Goal: Task Accomplishment & Management: Manage account settings

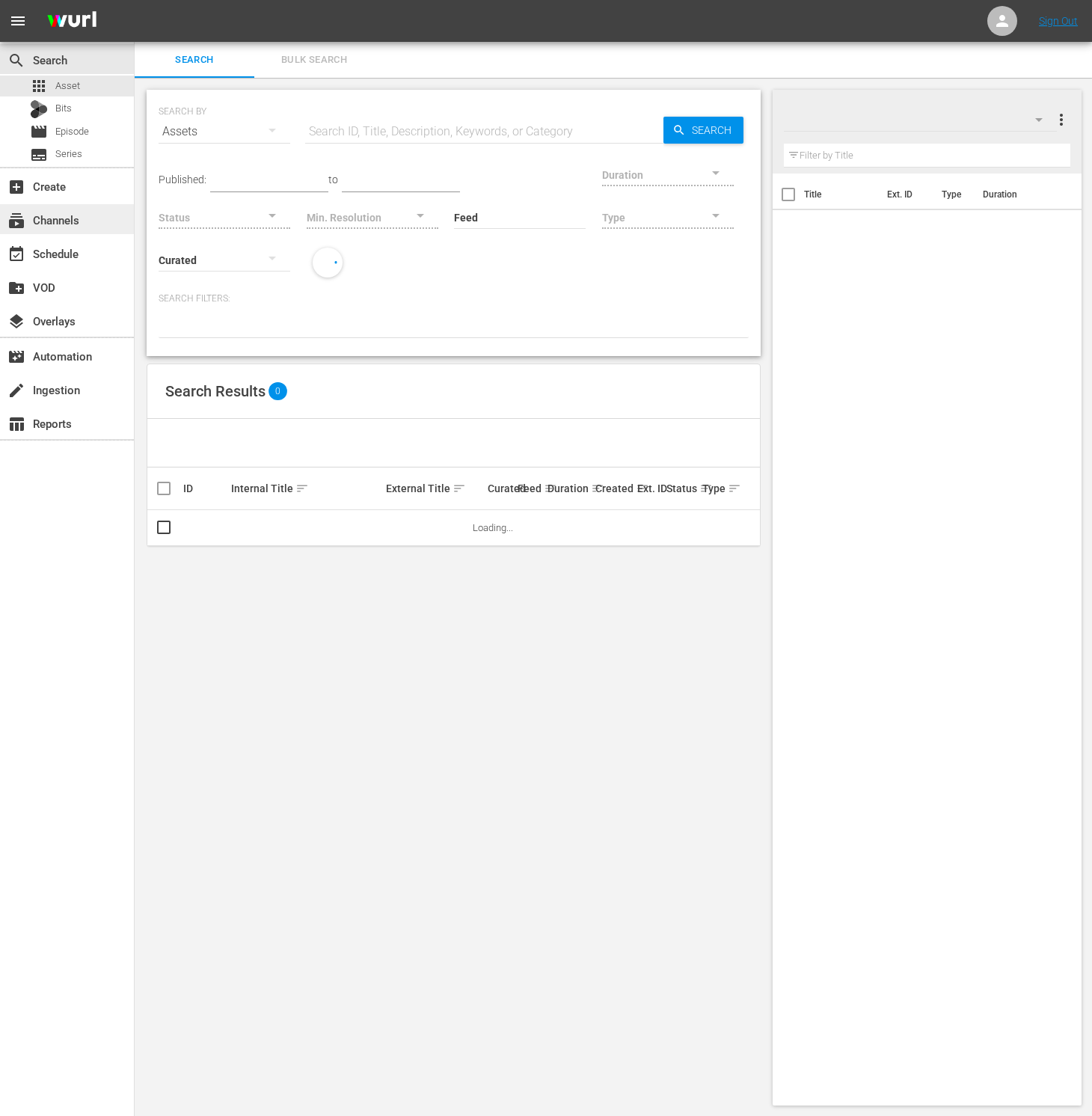
click at [77, 225] on div "subscriptions Channels" at bounding box center [42, 218] width 84 height 13
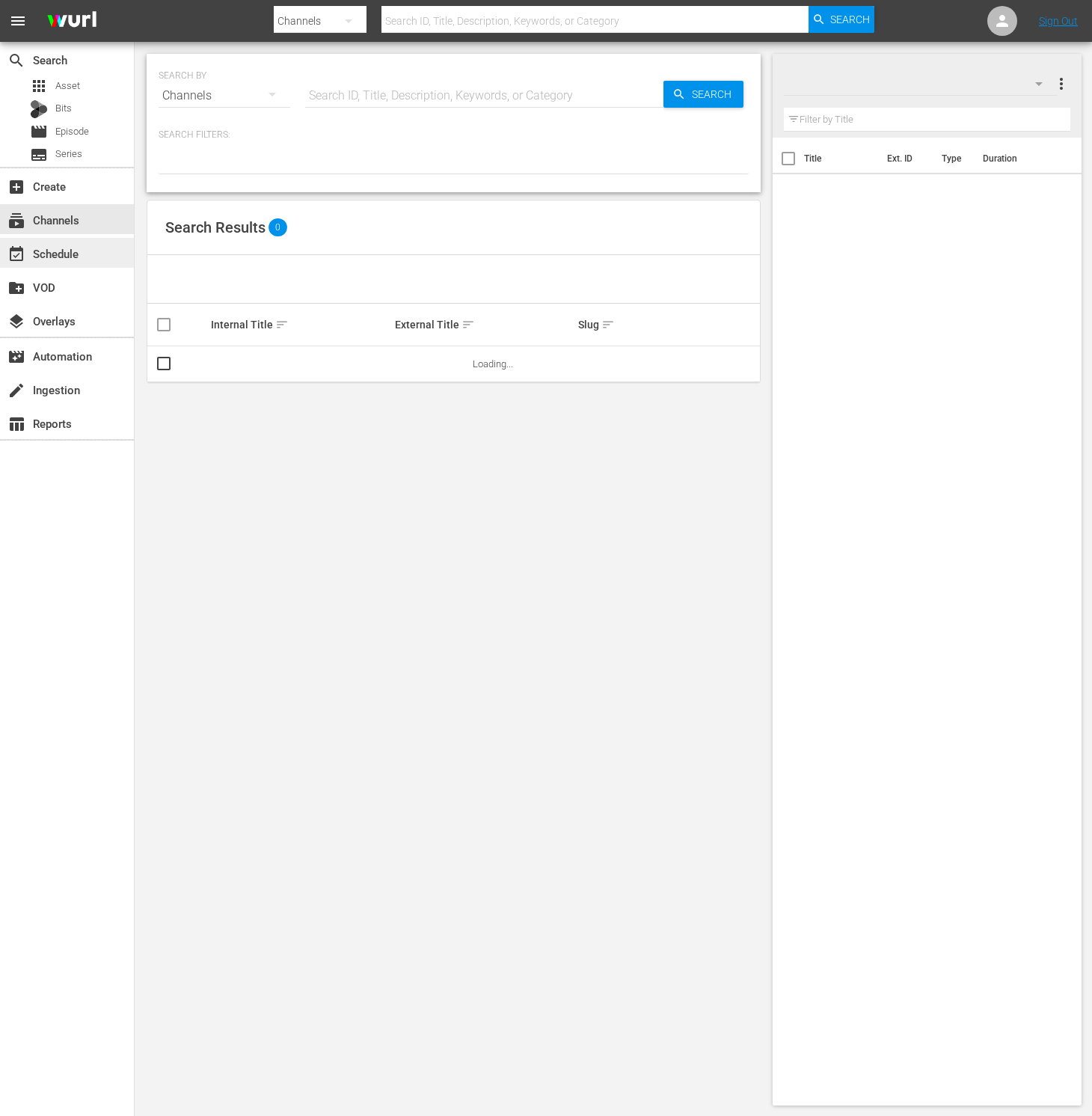
click at [77, 254] on div "event_available Schedule" at bounding box center [42, 251] width 84 height 13
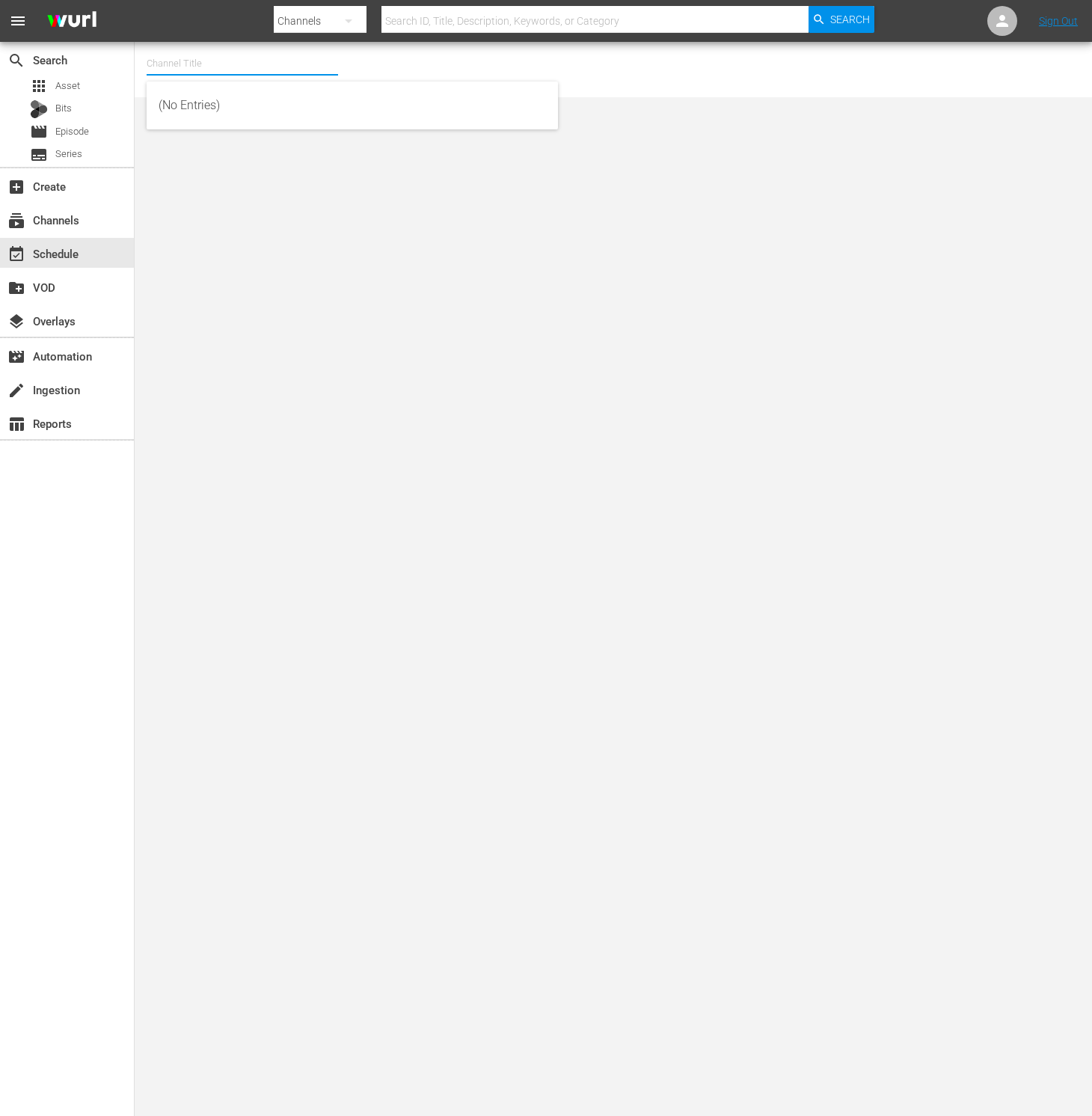
click at [220, 75] on div "Channel Title" at bounding box center [242, 64] width 191 height 36
type input "ㅡ"
type input "new kmovie"
click at [260, 226] on body "menu Search By Channels Search ID, Title, Description, Keywords, or Category Se…" at bounding box center [546, 558] width 1092 height 1116
click at [89, 220] on div "subscriptions Channels" at bounding box center [67, 219] width 134 height 30
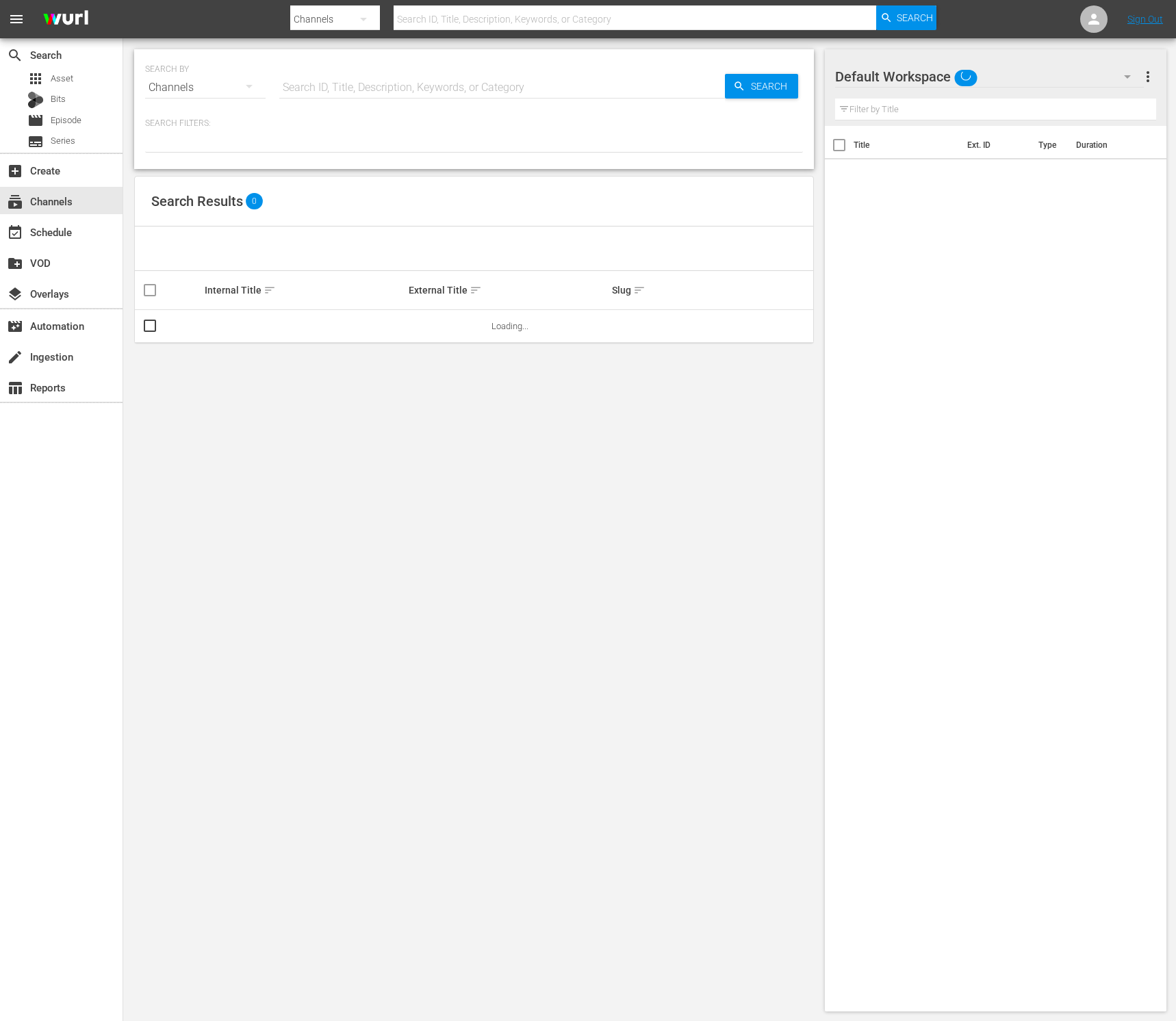
click at [497, 179] on div "Search Results 0" at bounding box center [474, 201] width 678 height 50
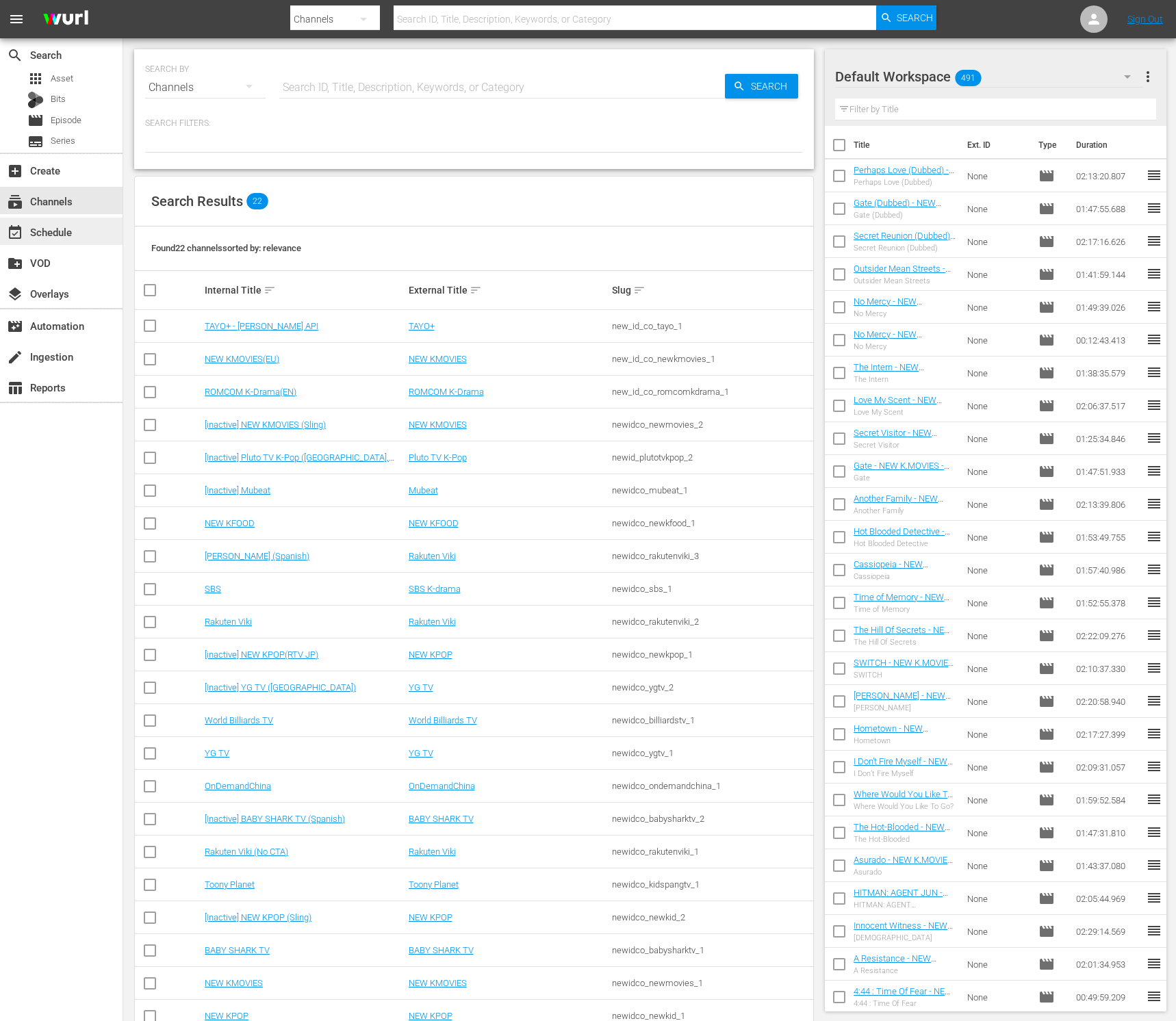
click at [73, 226] on div "event_available Schedule" at bounding box center [38, 230] width 77 height 12
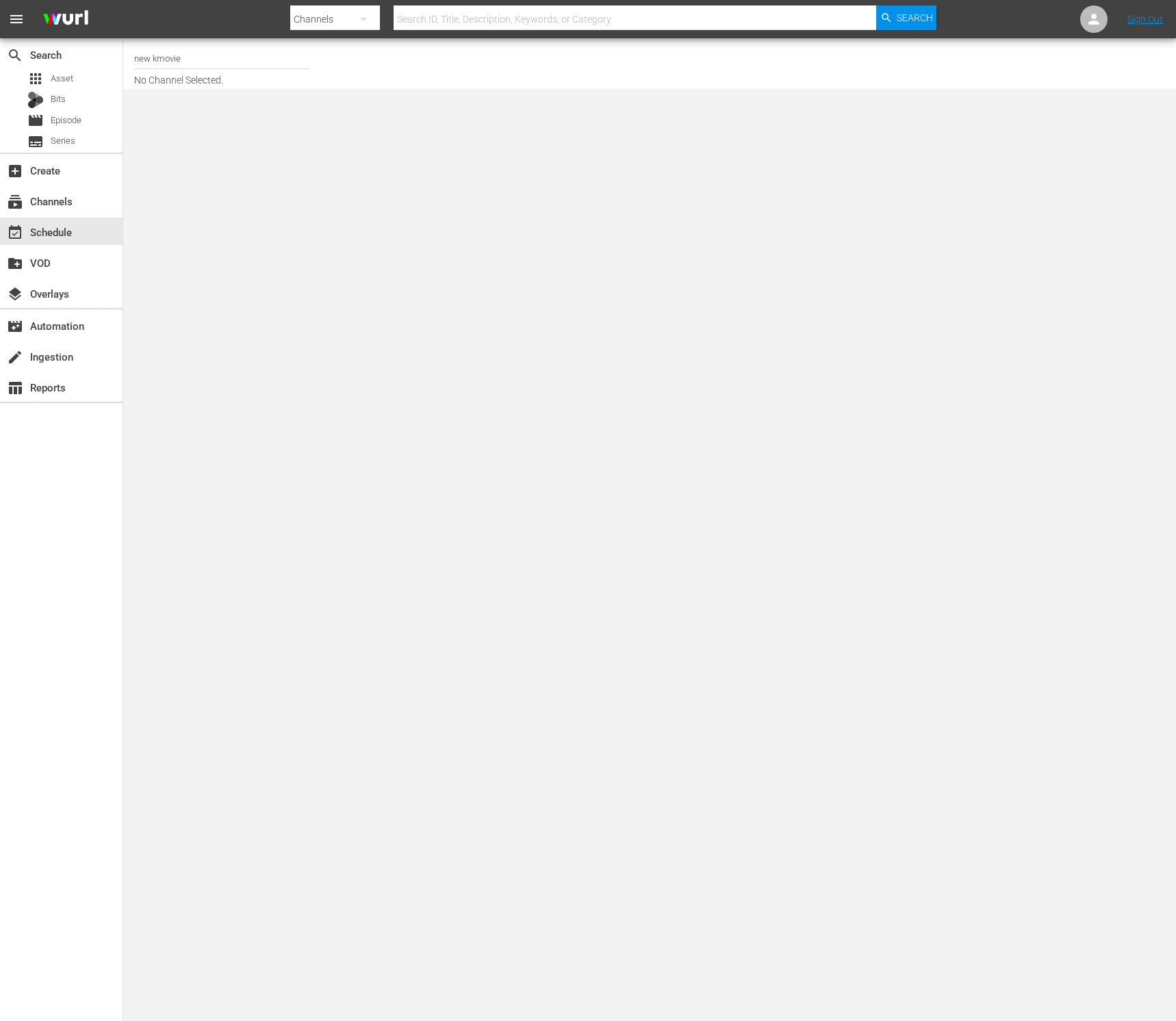
click at [267, 59] on input "new kmovie" at bounding box center [221, 59] width 175 height 33
type input "new kmovi"
click at [71, 198] on div "subscriptions Channels" at bounding box center [38, 199] width 77 height 12
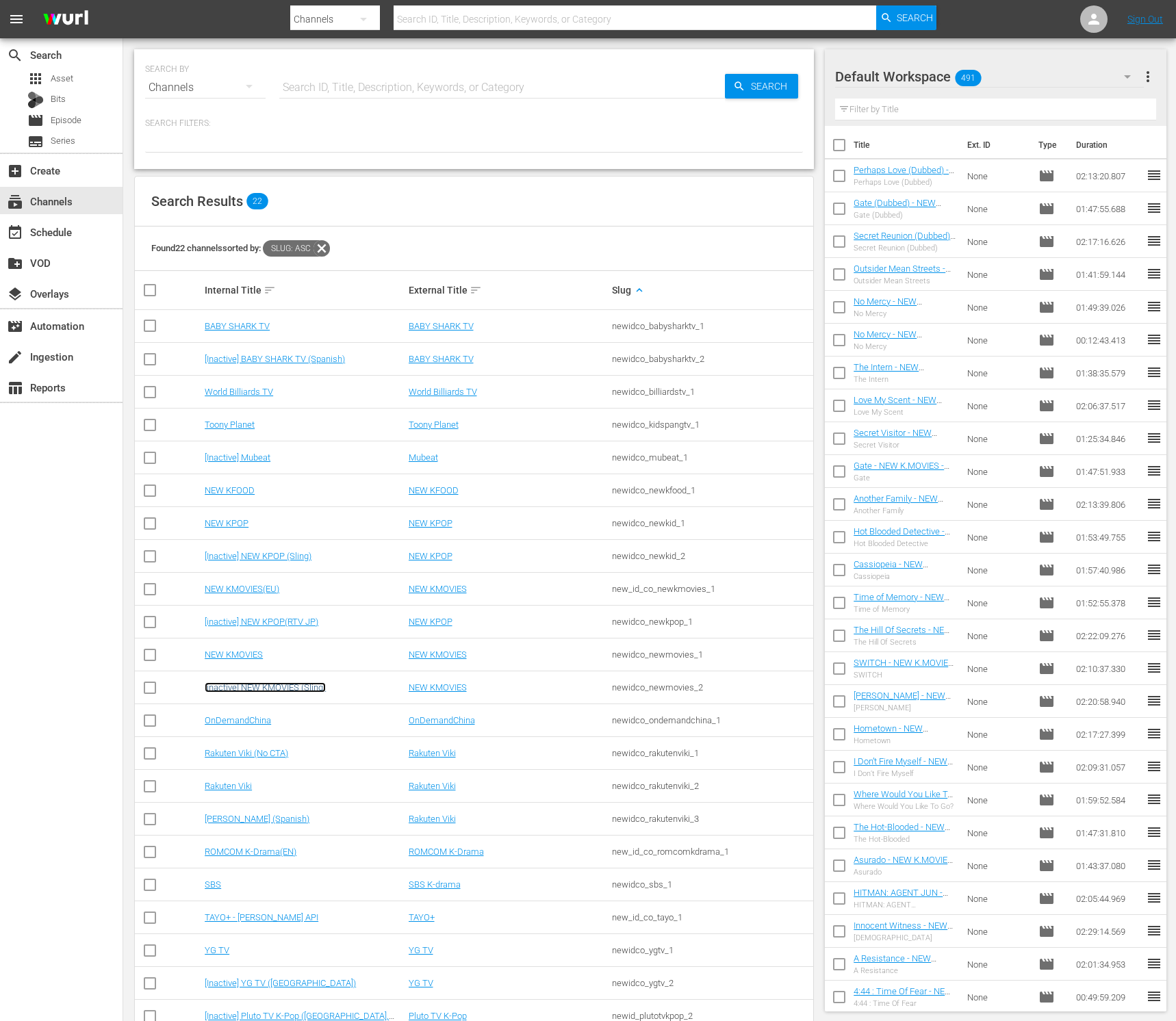
click at [295, 687] on link "[inactive] NEW KMOVIES (Sling)" at bounding box center [265, 688] width 122 height 10
click at [266, 593] on link "NEW KMOVIES(EU)" at bounding box center [241, 589] width 74 height 10
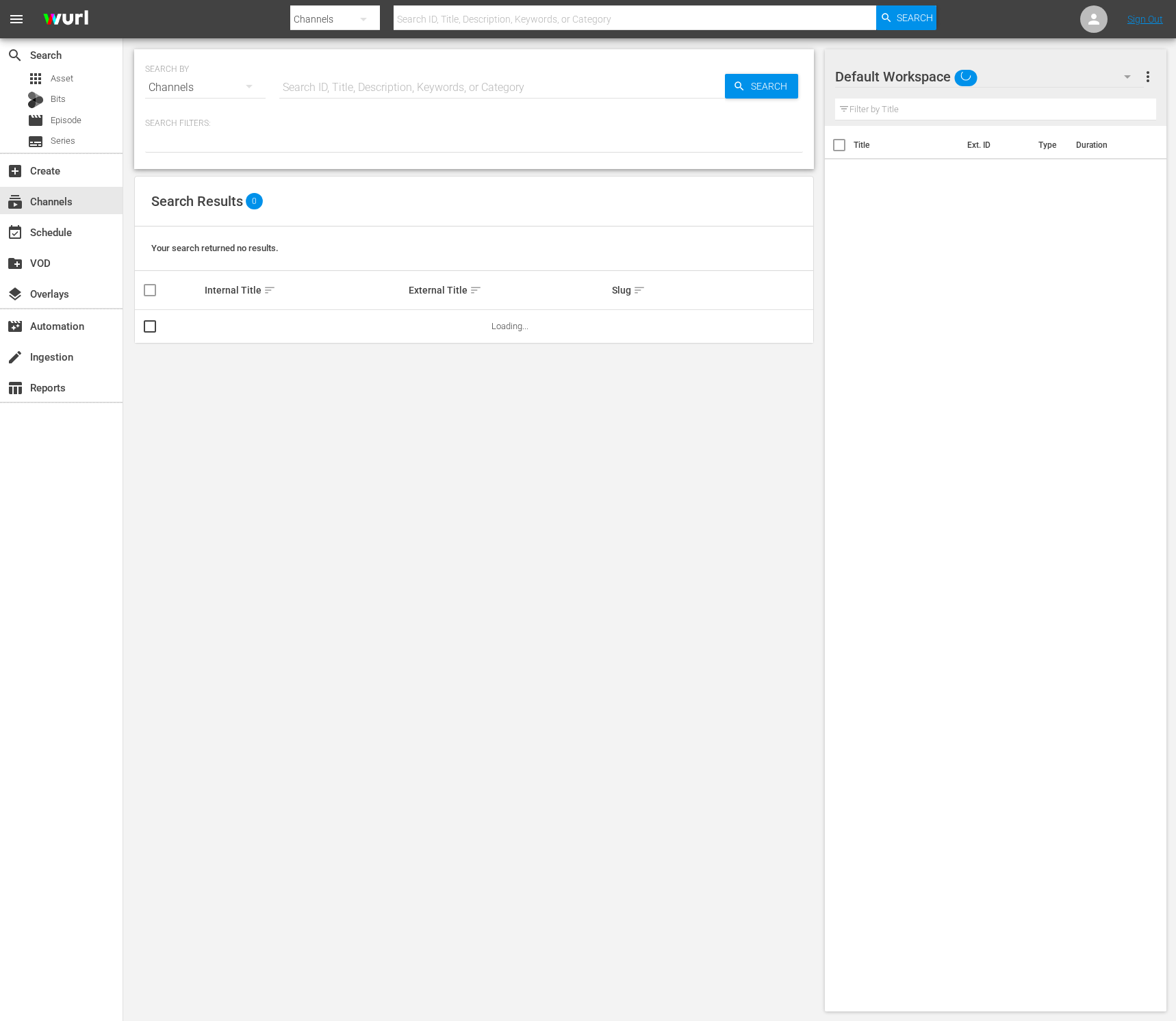
click at [263, 288] on span "sort" at bounding box center [269, 290] width 12 height 12
click at [477, 292] on span "sort" at bounding box center [476, 290] width 12 height 12
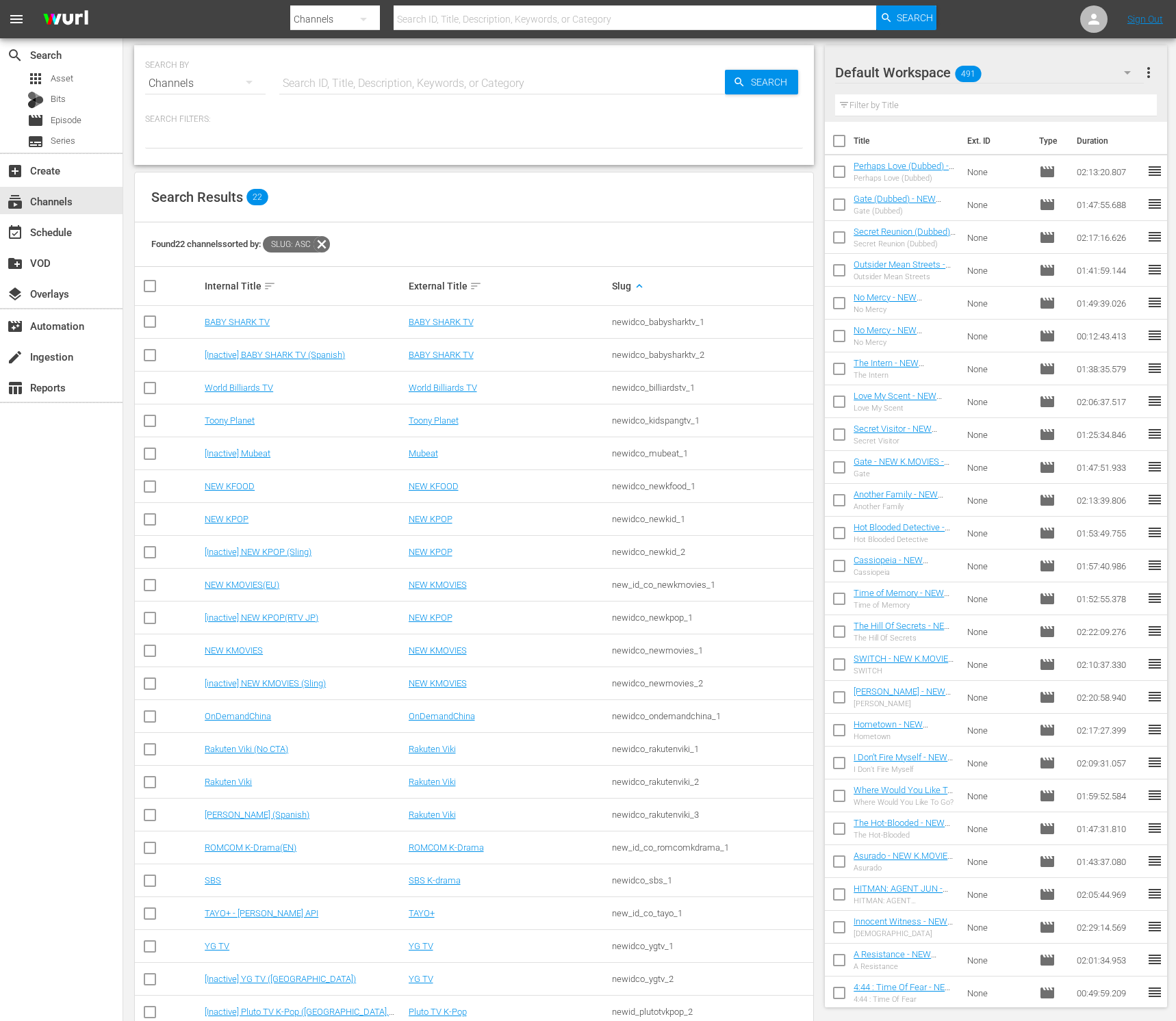
scroll to position [37, 0]
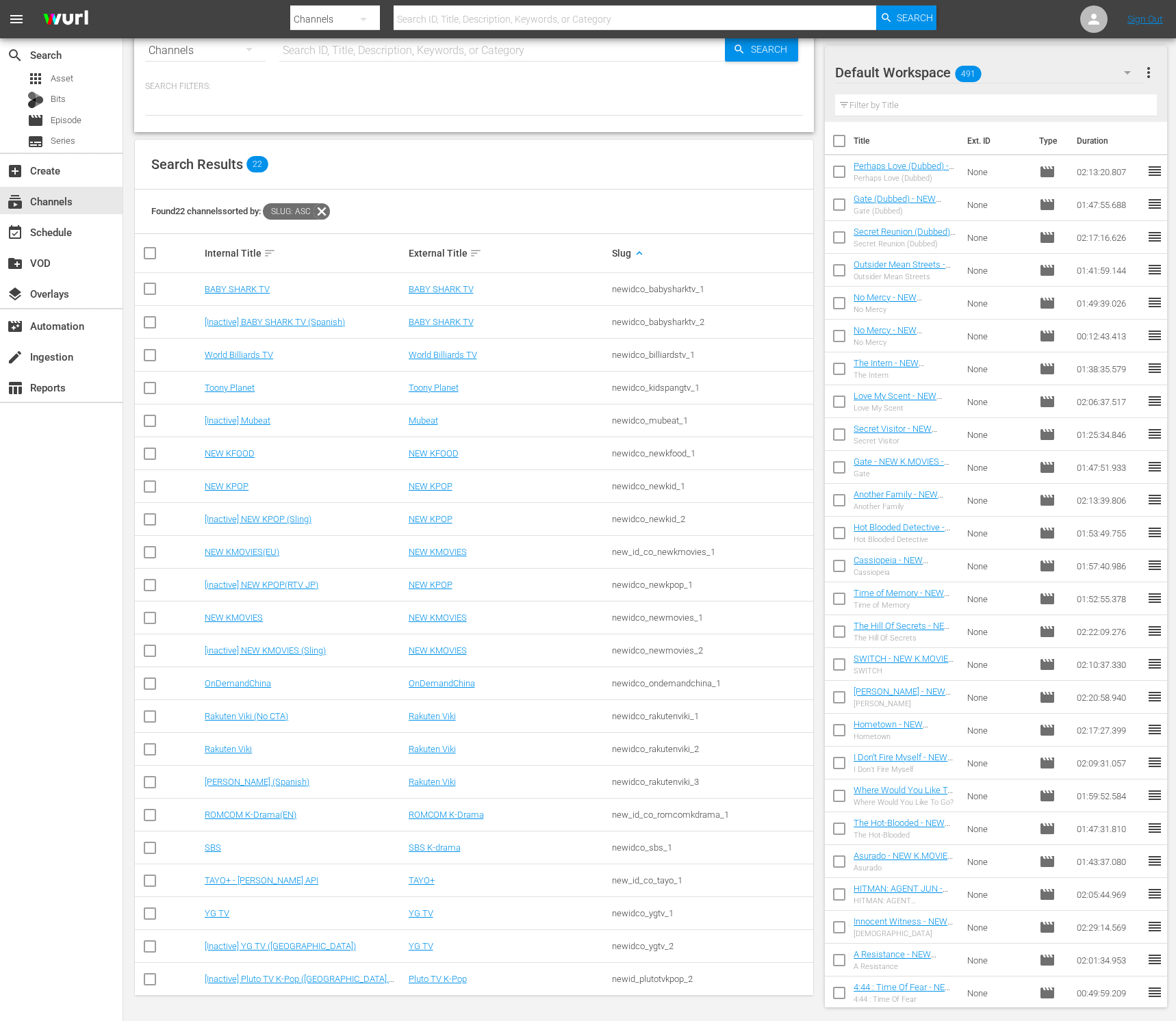
click at [530, 184] on div "Search Results 22" at bounding box center [474, 164] width 678 height 50
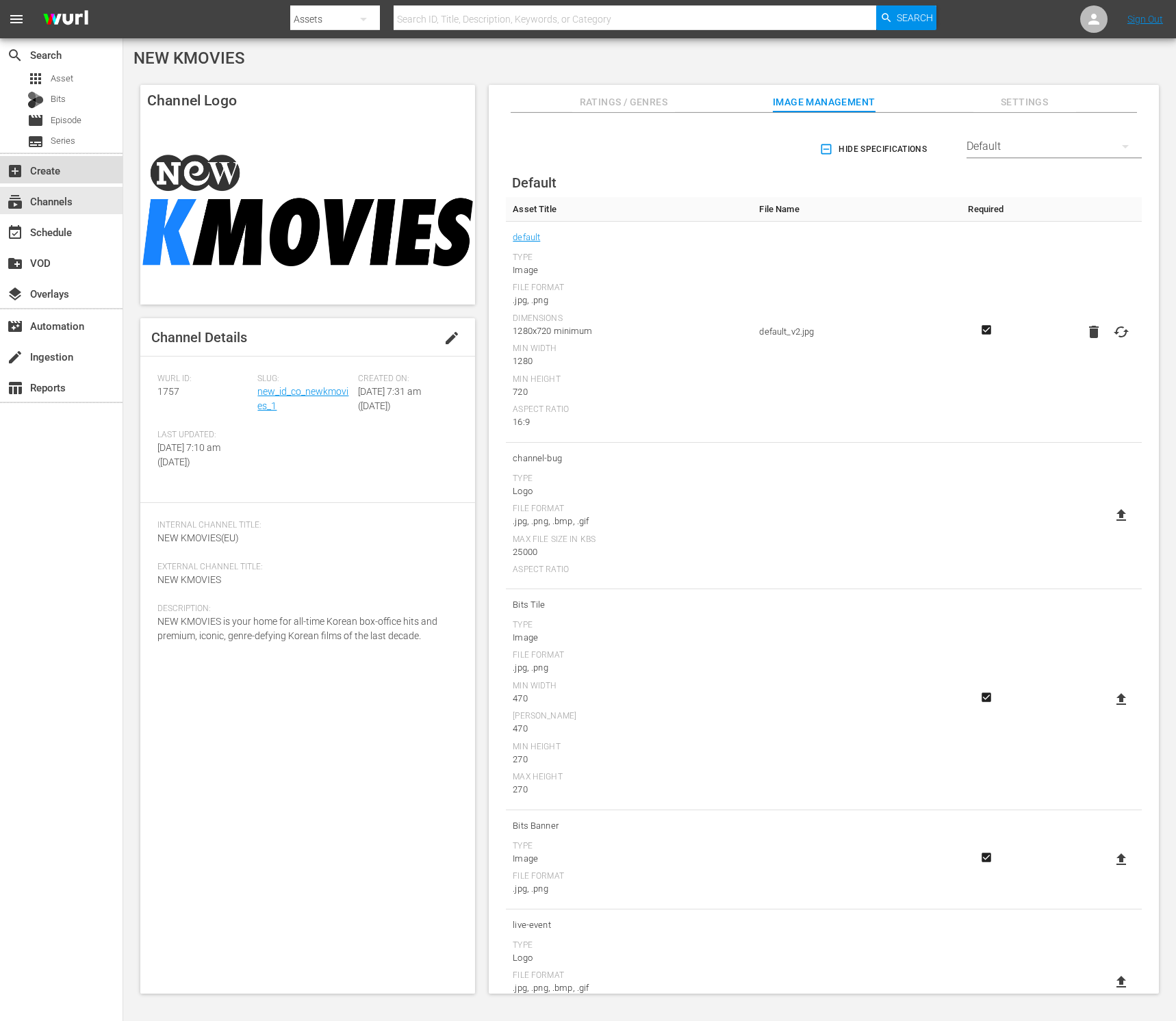
click at [74, 175] on div "add_box Create" at bounding box center [61, 170] width 122 height 27
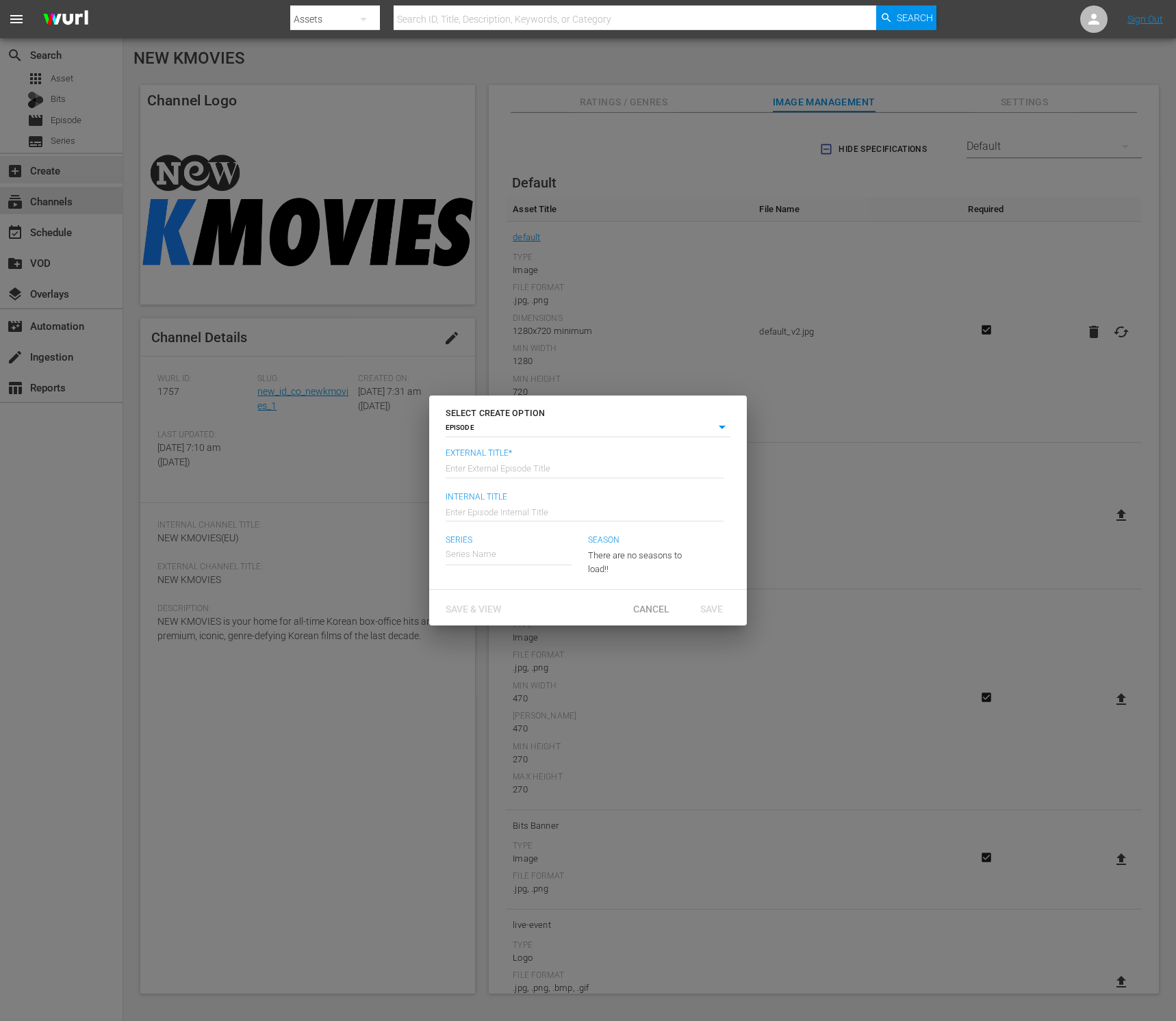
click at [66, 201] on div "SELECT CREATE OPTION EPISODE episode External Title* Enter External Episode Tit…" at bounding box center [588, 510] width 1176 height 1021
click at [650, 605] on span "Cancel" at bounding box center [651, 609] width 59 height 11
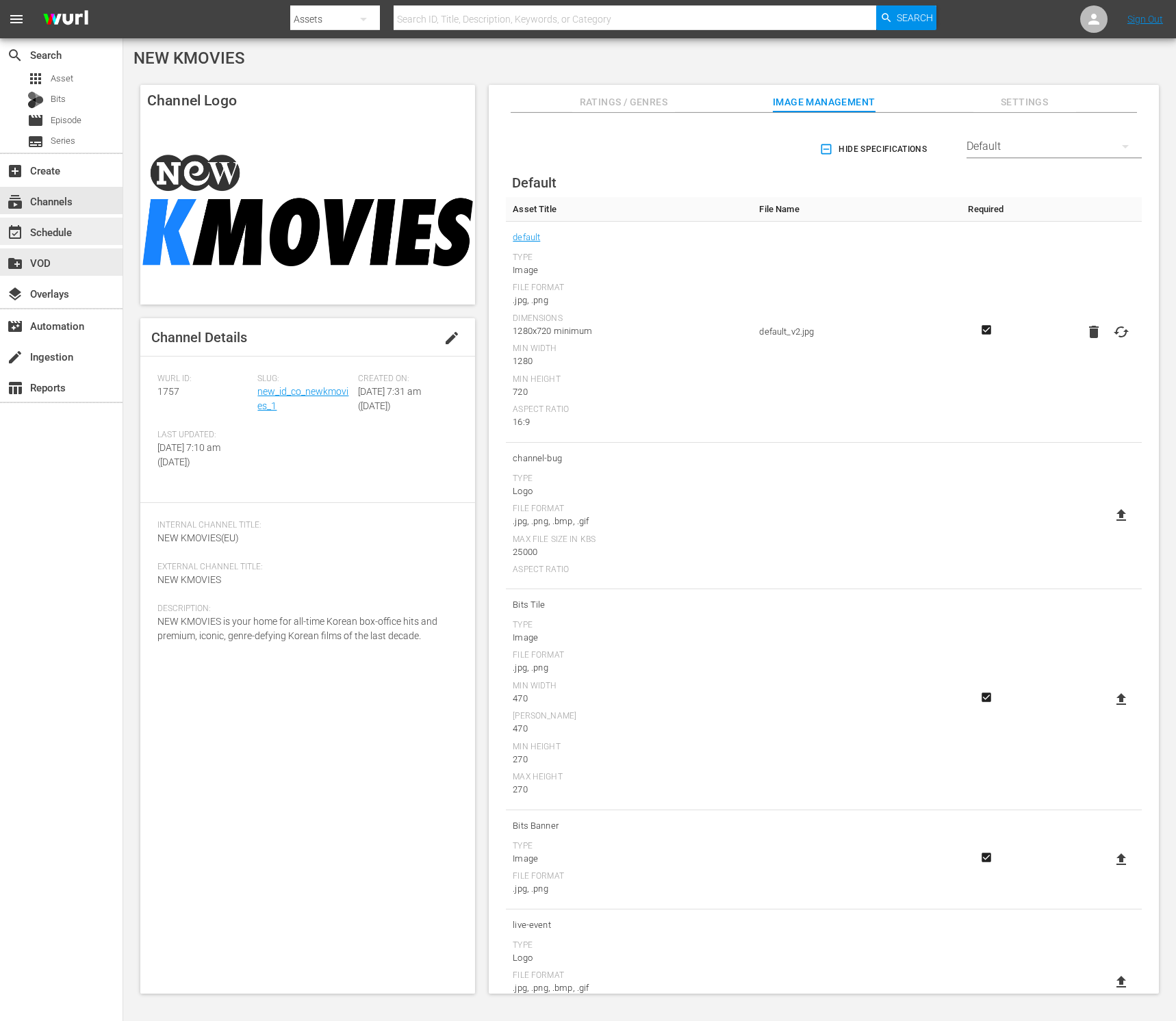
click at [67, 235] on div "event_available Schedule" at bounding box center [38, 230] width 77 height 12
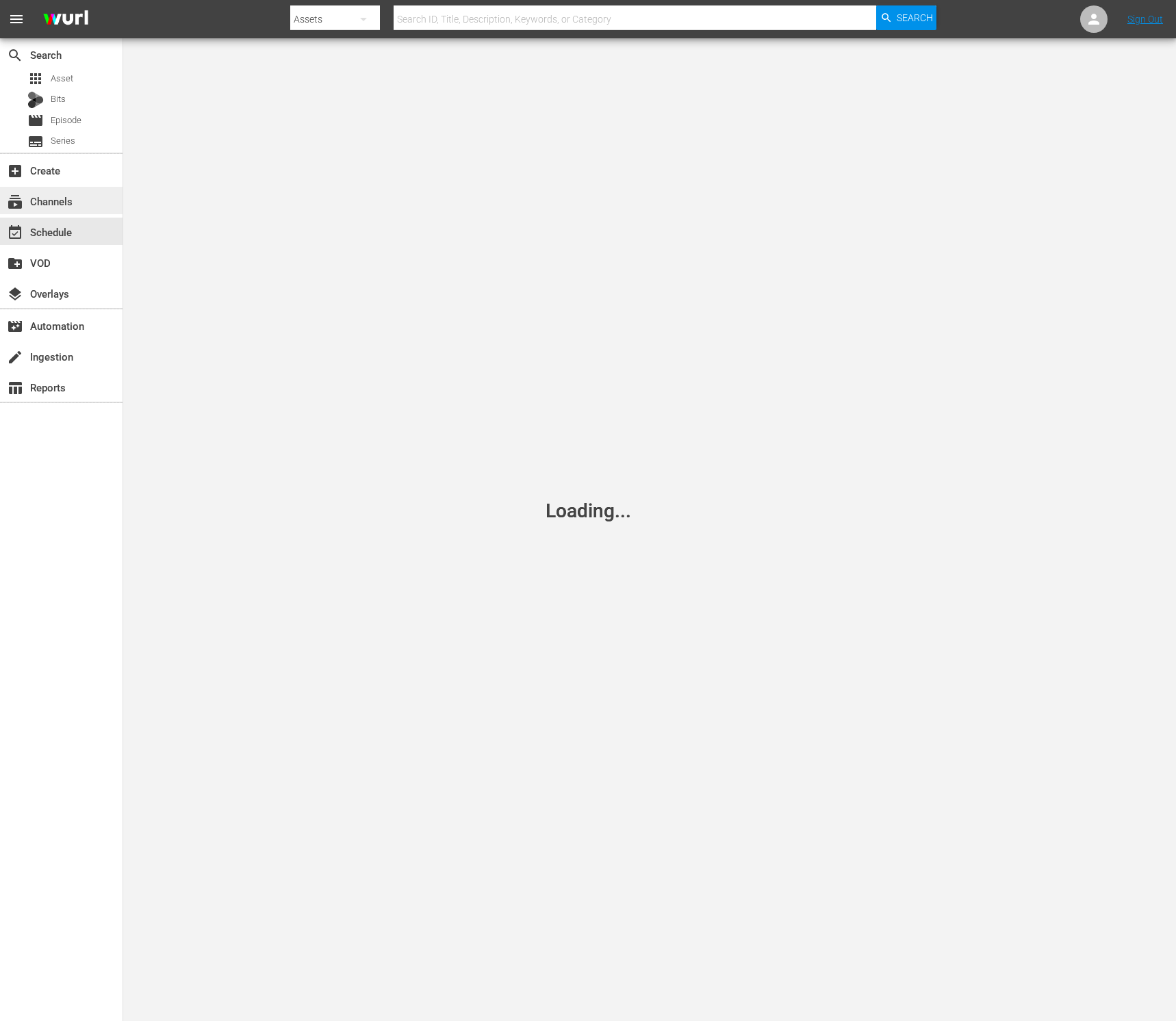
click at [80, 208] on div "subscriptions Channels" at bounding box center [61, 200] width 122 height 27
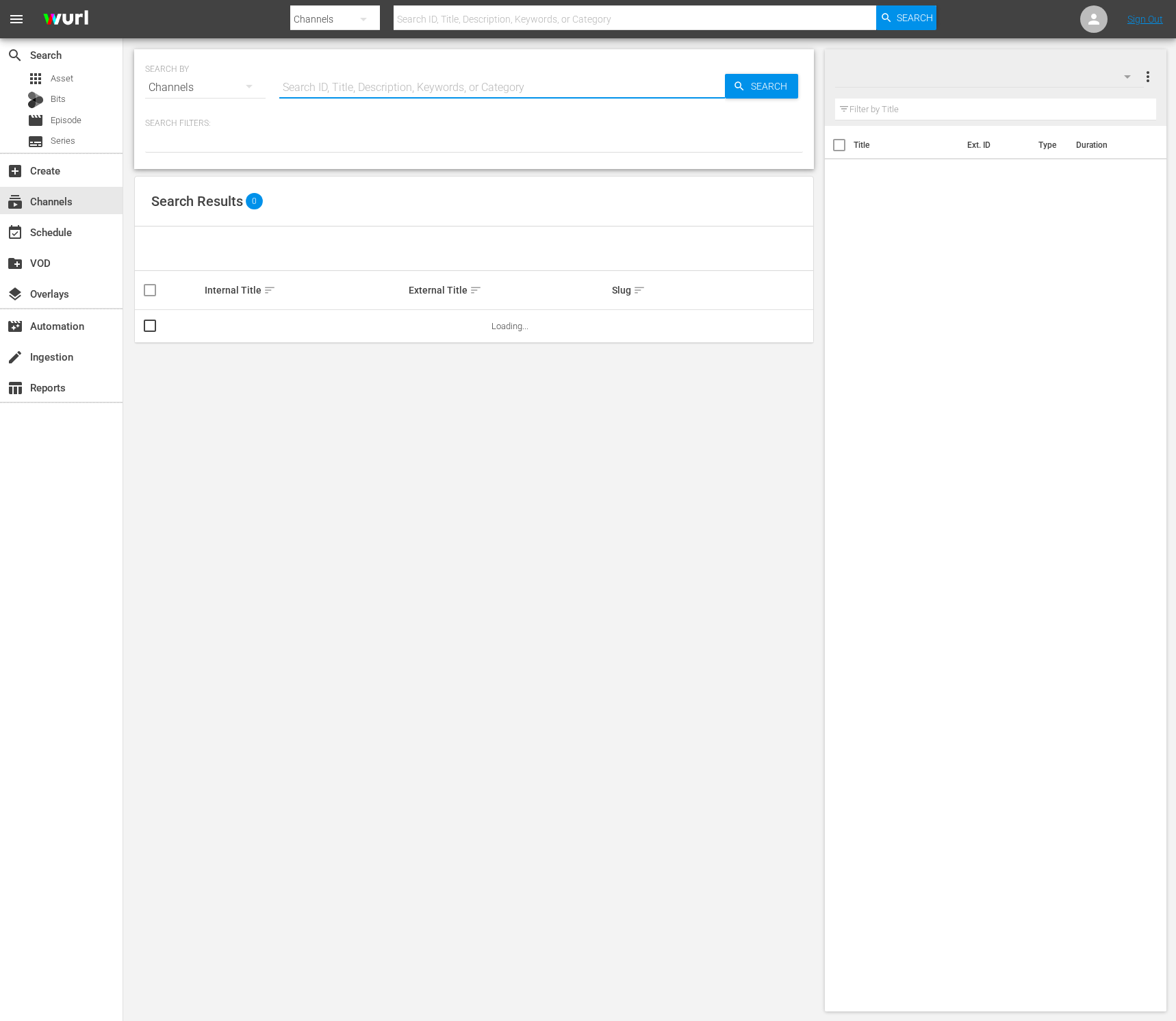
click at [323, 88] on input "text" at bounding box center [502, 87] width 446 height 33
type input "h"
click at [387, 569] on div "SEARCH BY Search By Channels Search ID, Title, Description, Keywords, or Catego…" at bounding box center [474, 531] width 702 height 984
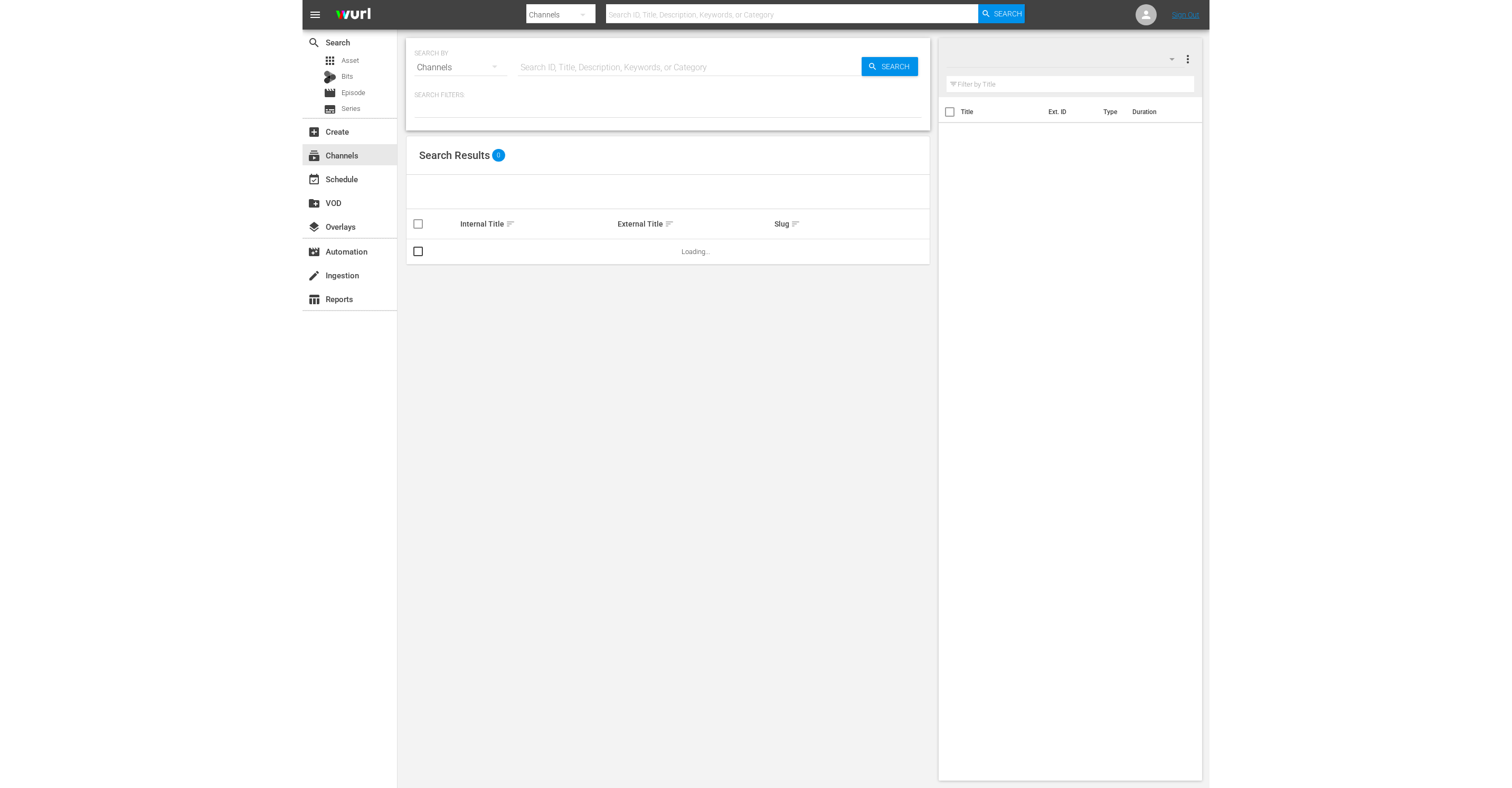
scroll to position [3, 0]
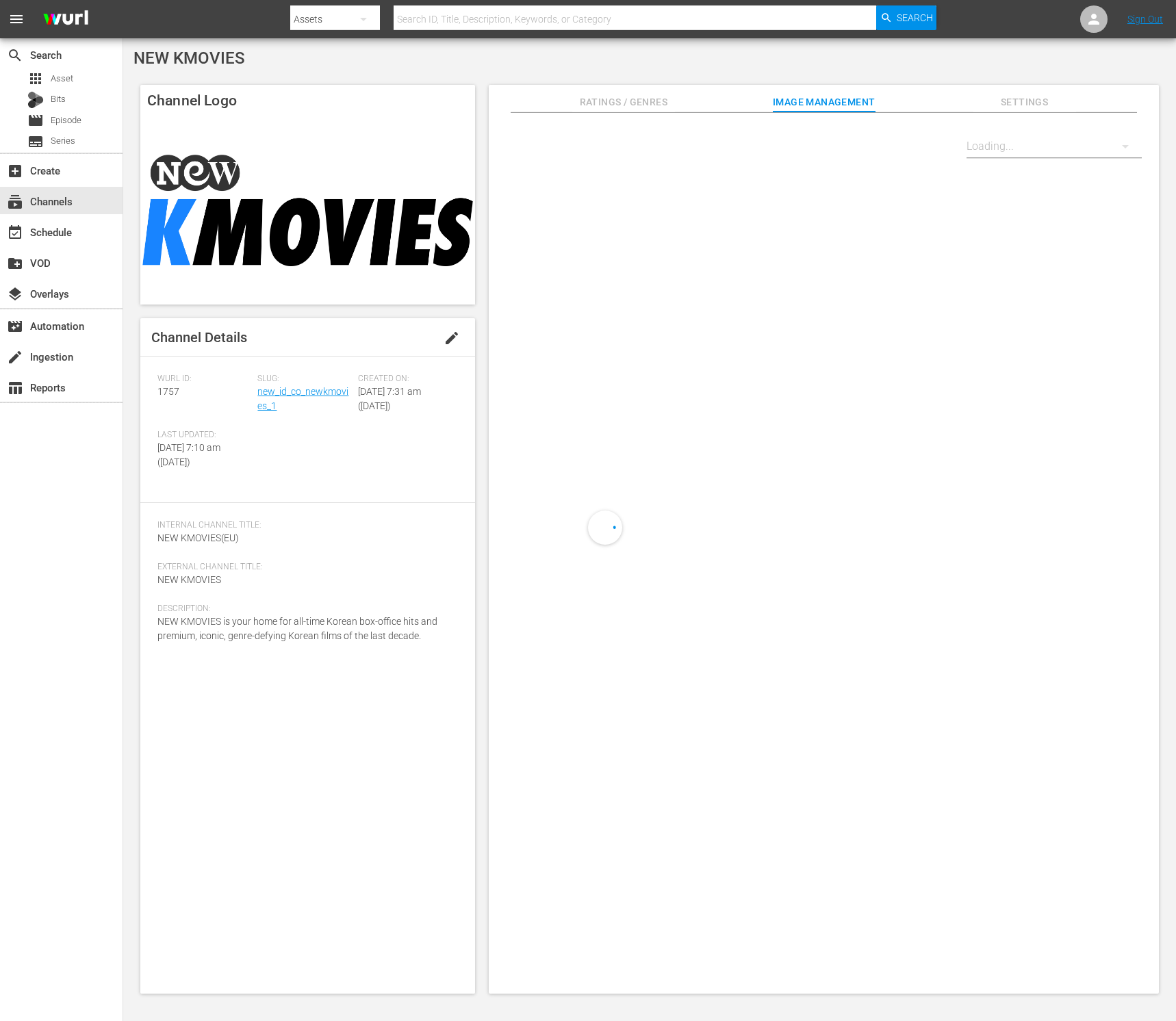
click at [469, 329] on button "edit" at bounding box center [452, 338] width 33 height 33
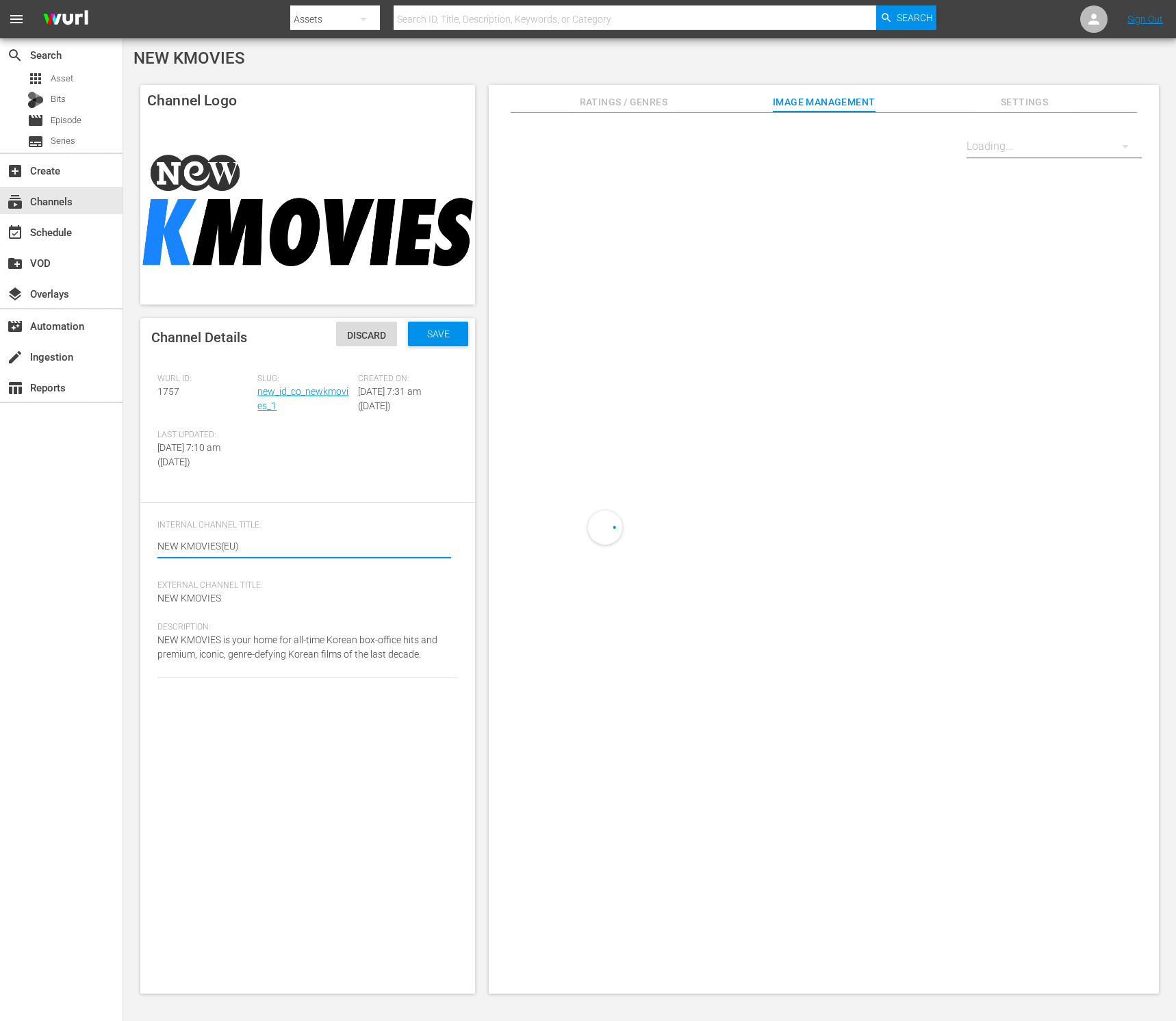
click at [301, 556] on textarea "NEW KMOVIES(EU)" at bounding box center [304, 547] width 294 height 17
click at [159, 556] on textarea "NEW KMOVIES(EU)" at bounding box center [304, 547] width 294 height 17
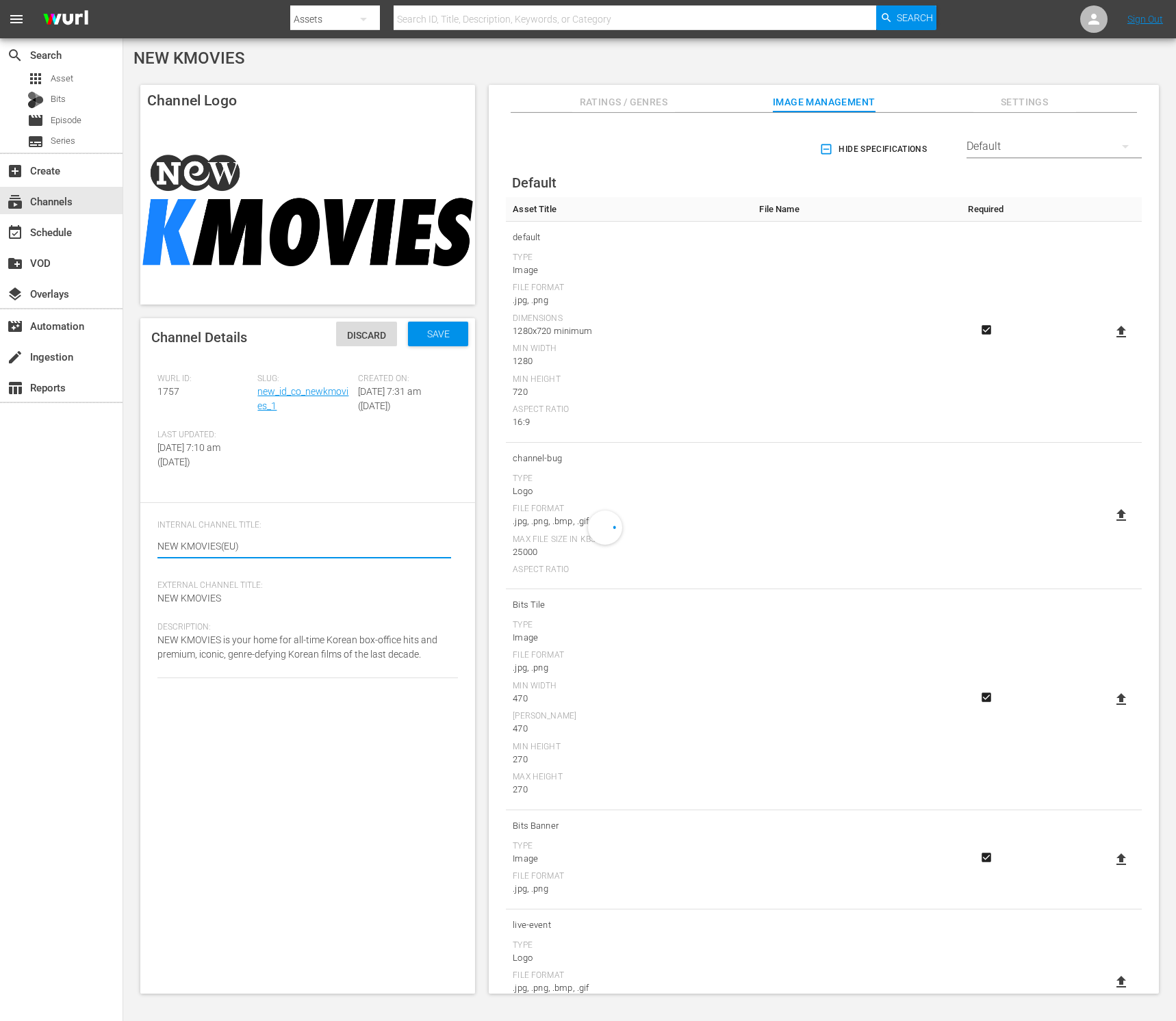
type textarea "[NEW KMOVIES(EU)"
type textarea "[INEW KMOVIES(EU)"
type textarea "[InNEW KMOVIES(EU)"
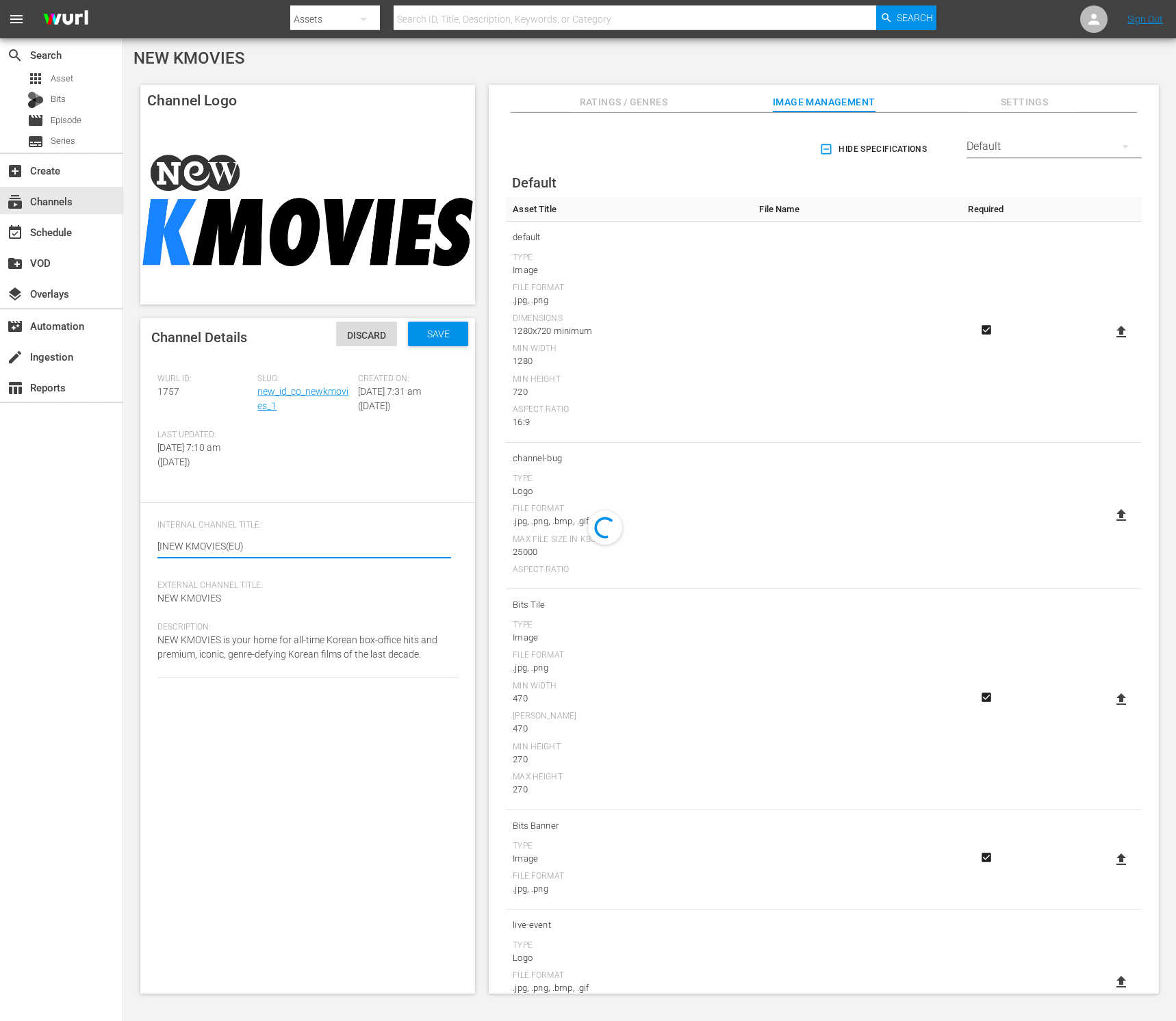
type textarea "[InNEW KMOVIES(EU)"
type textarea "[InaNEW KMOVIES(EU)"
type textarea "[InacNEW KMOVIES(EU)"
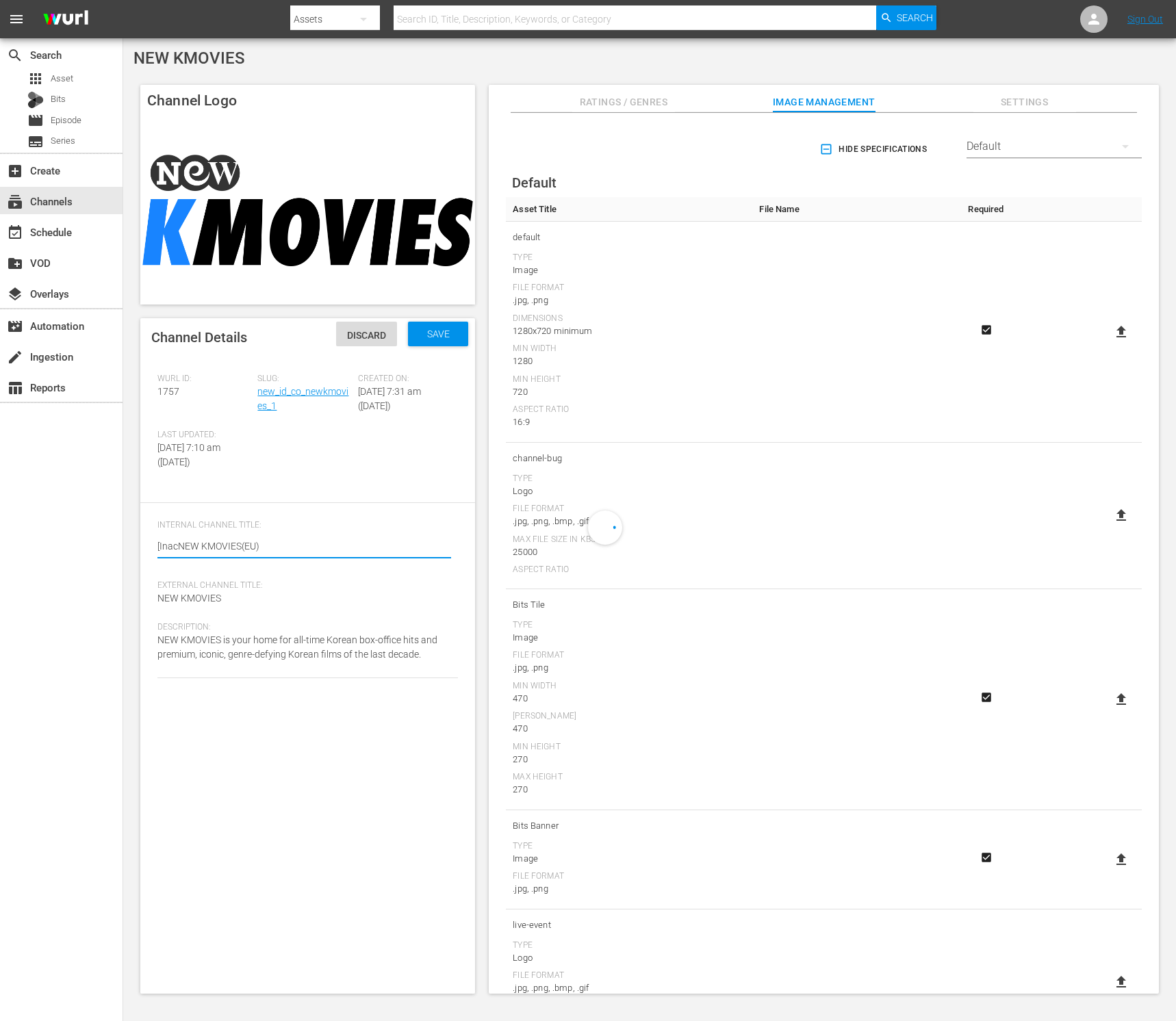
type textarea "[InactNEW KMOVIES(EU)"
type textarea "[InactiNEW KMOVIES(EU)"
type textarea "[InactivNEW KMOVIES(EU)"
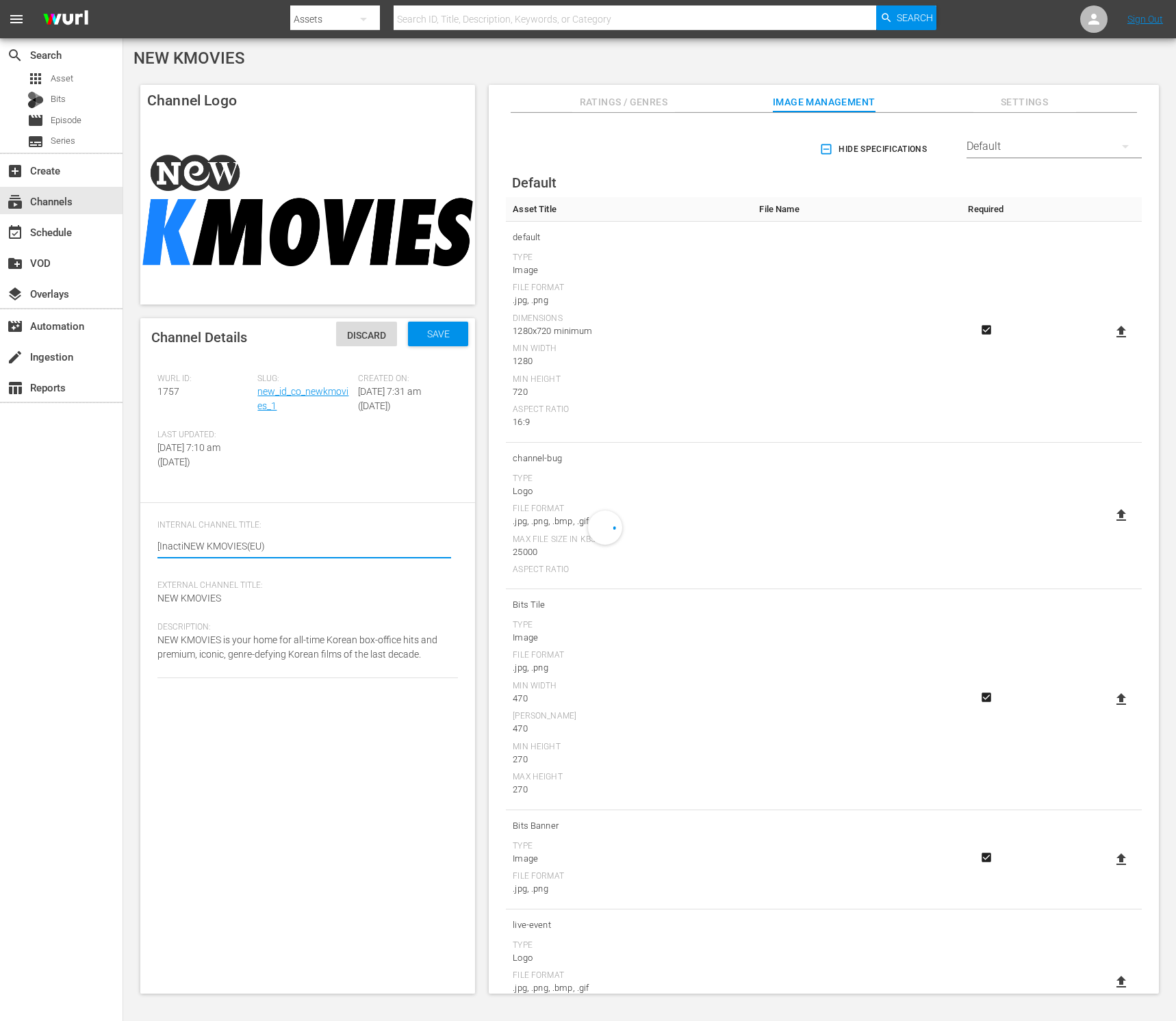
type textarea "[InactivNEW KMOVIES(EU)"
type textarea "[InactiveNEW KMOVIES(EU)"
type textarea "[Inactive]NEW KMOVIES(EU)"
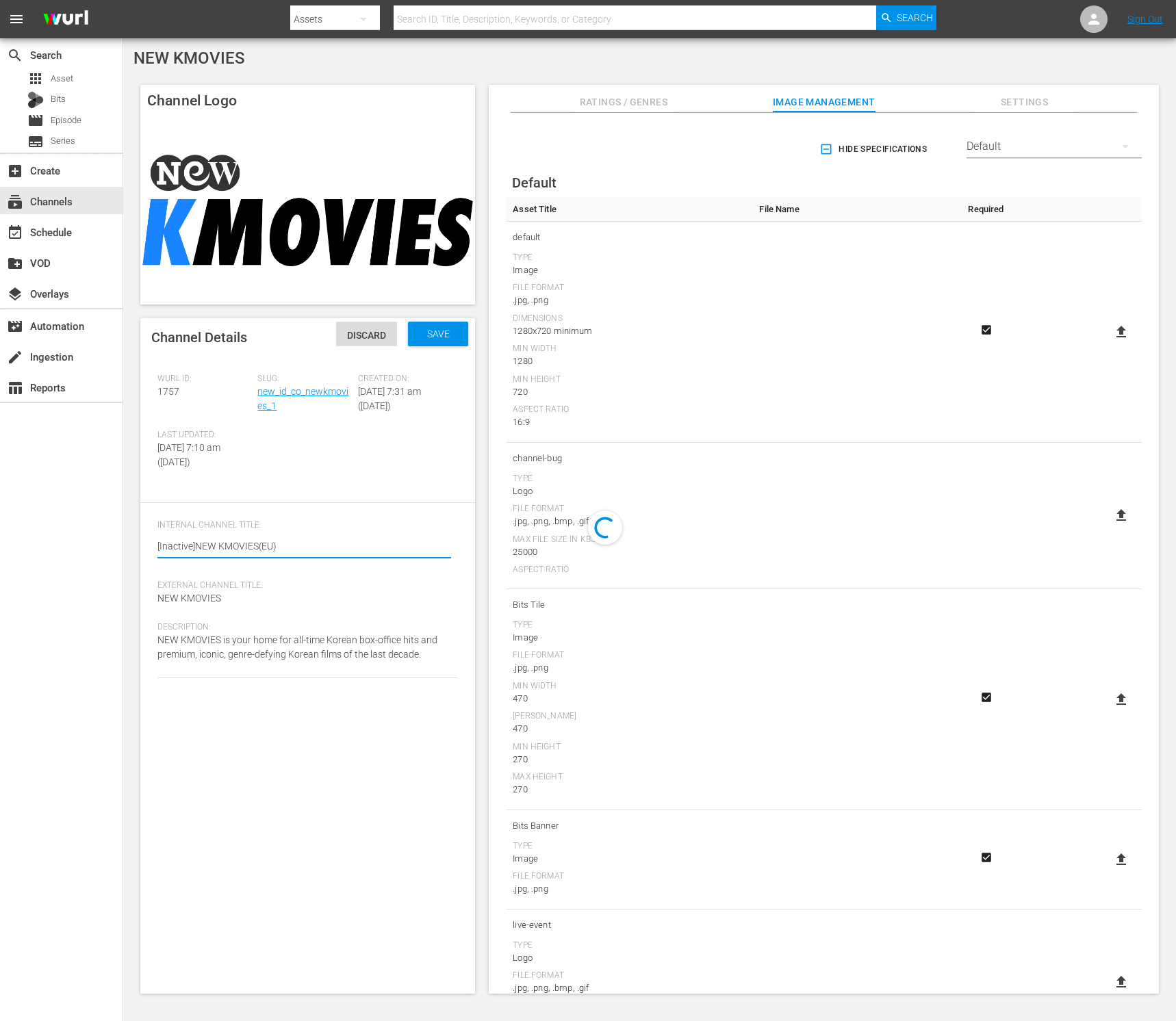
type textarea "[Inactive] NEW KMOVIES(EU)"
click at [429, 342] on div "Save" at bounding box center [438, 334] width 60 height 24
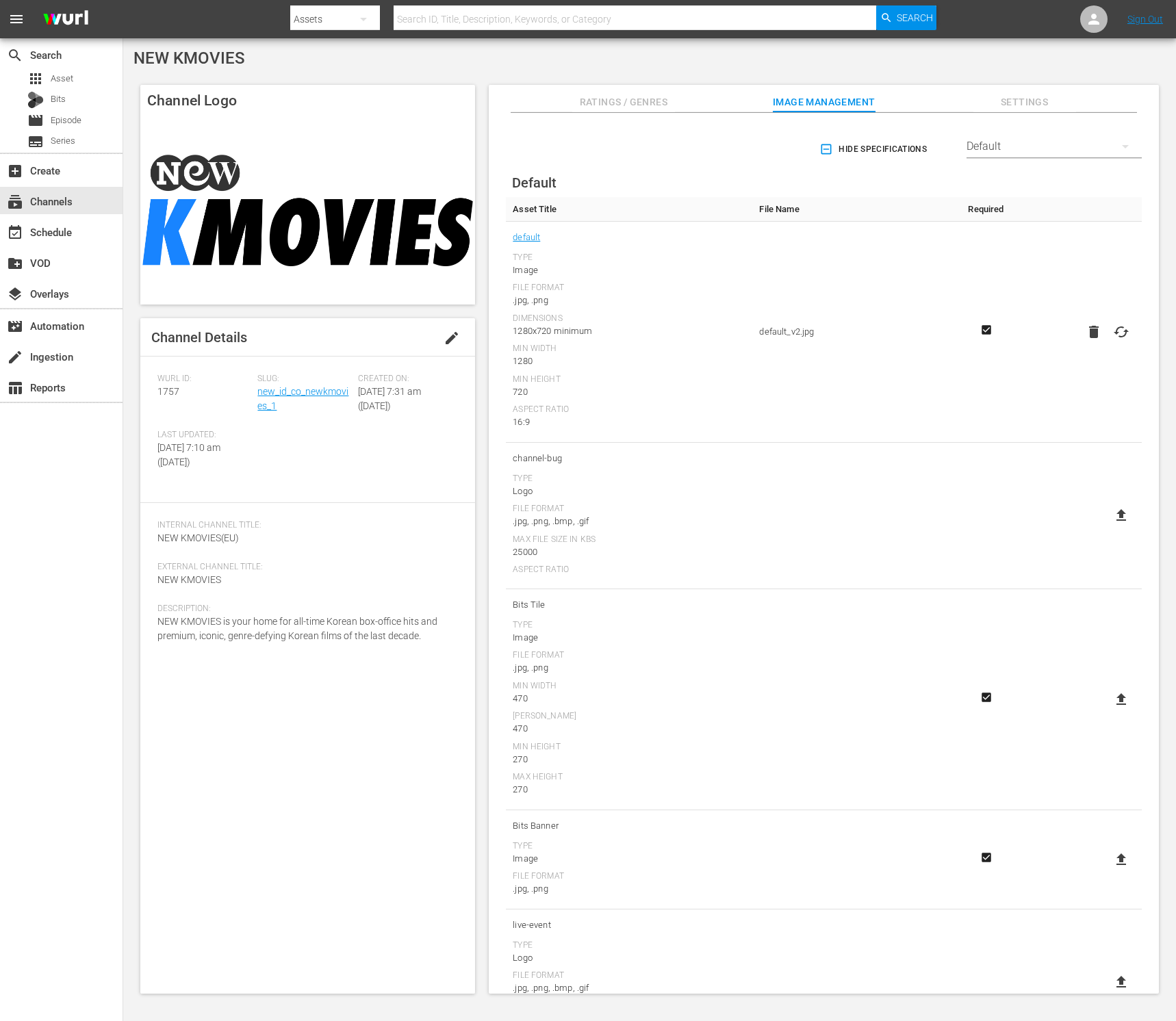
click at [643, 292] on div "File Format" at bounding box center [629, 288] width 233 height 11
click at [630, 292] on div "File Format" at bounding box center [629, 288] width 233 height 11
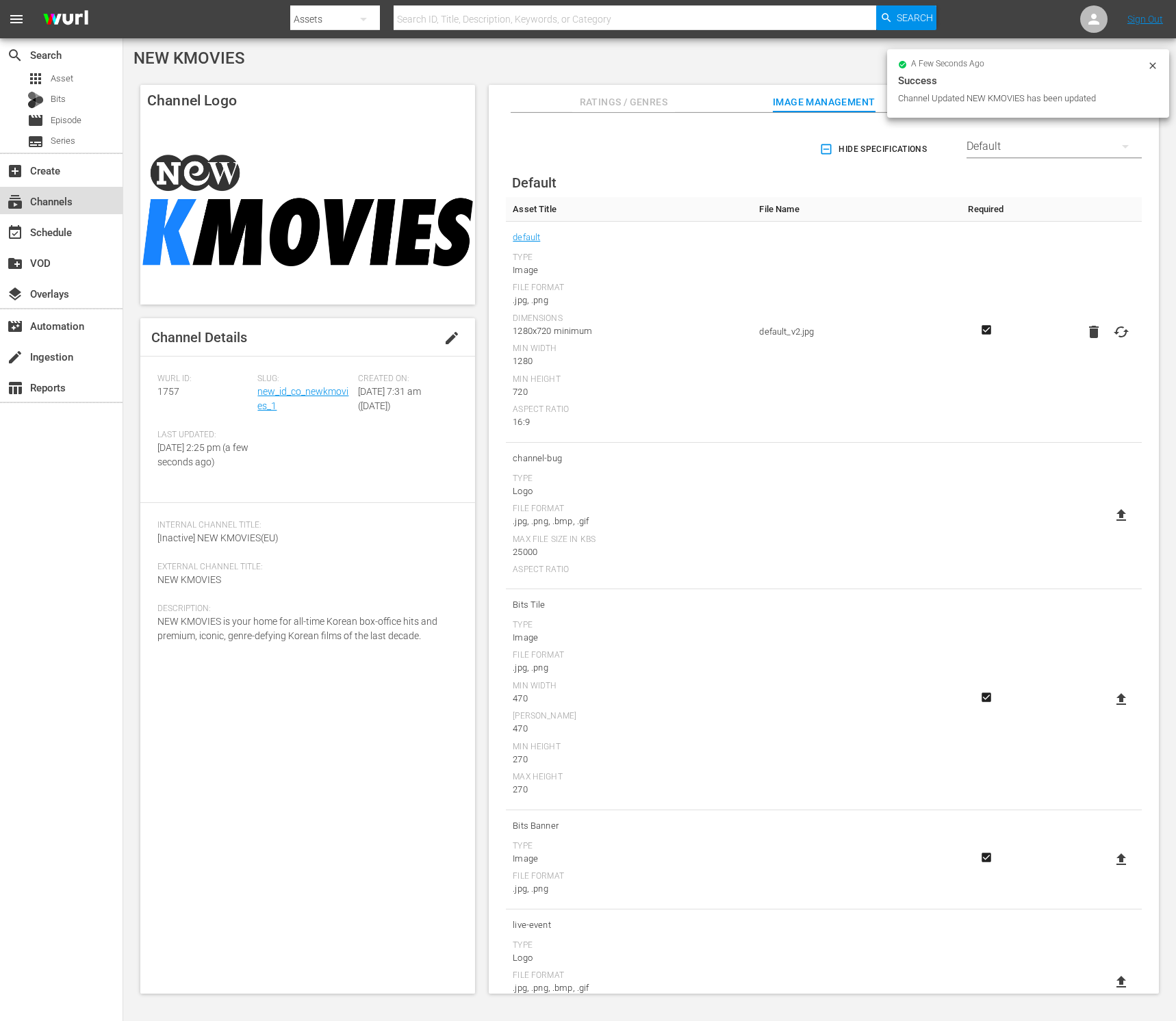
click at [80, 207] on div "subscriptions Channels" at bounding box center [61, 200] width 122 height 27
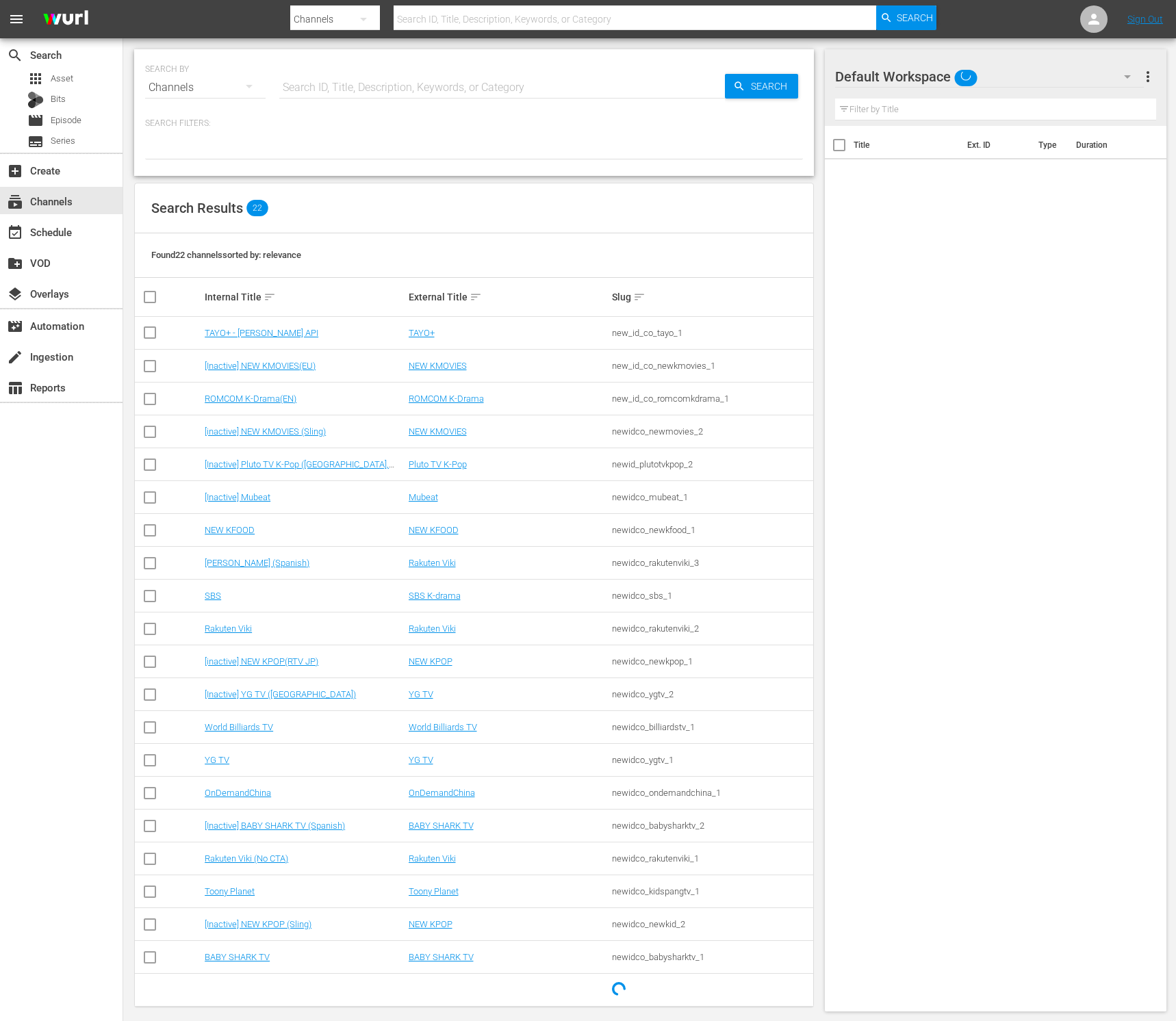
click at [434, 268] on div "Found 22 channels sorted by: relevance" at bounding box center [474, 255] width 678 height 45
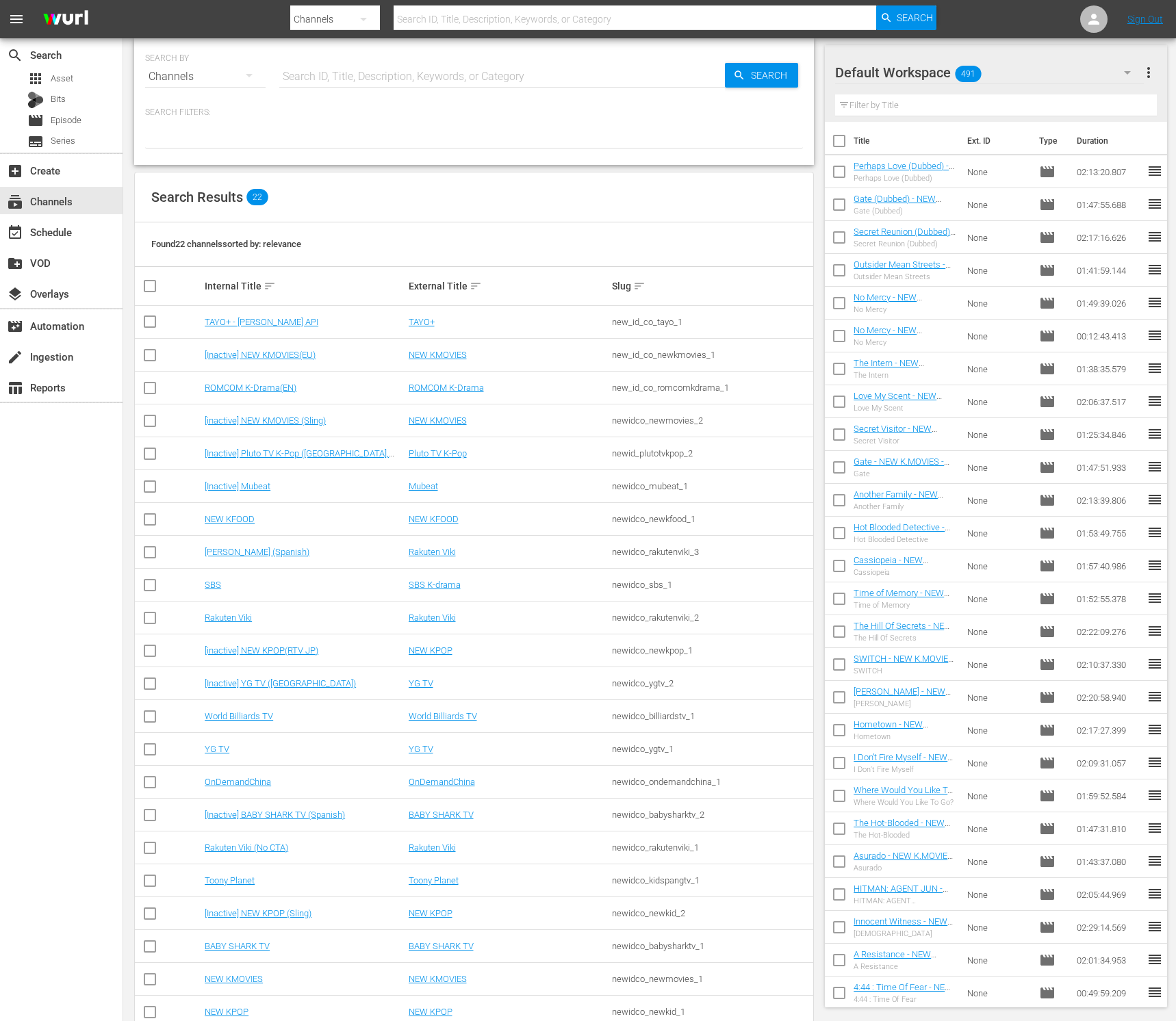
scroll to position [44, 0]
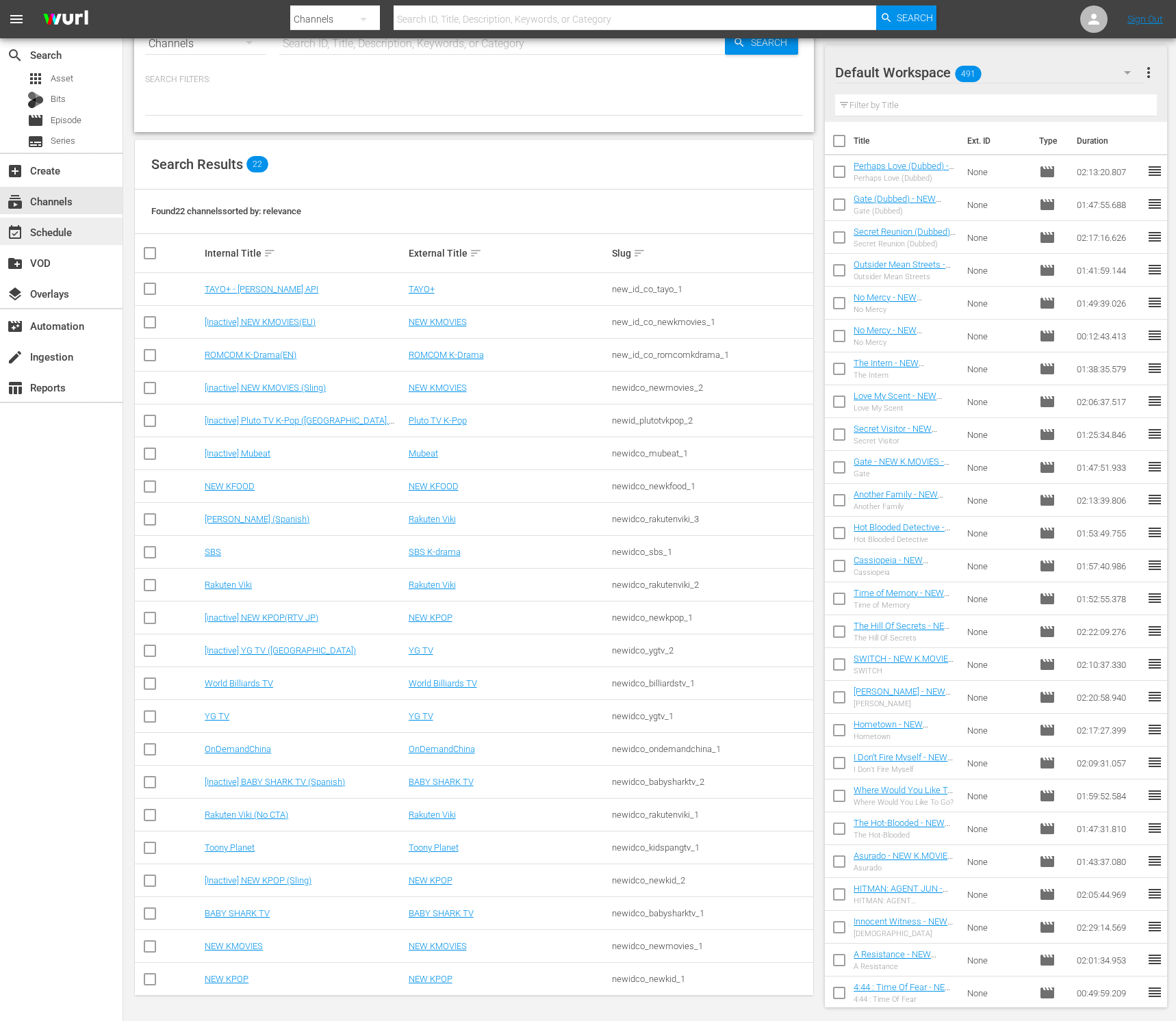
click at [80, 237] on div "event_available Schedule" at bounding box center [61, 231] width 122 height 27
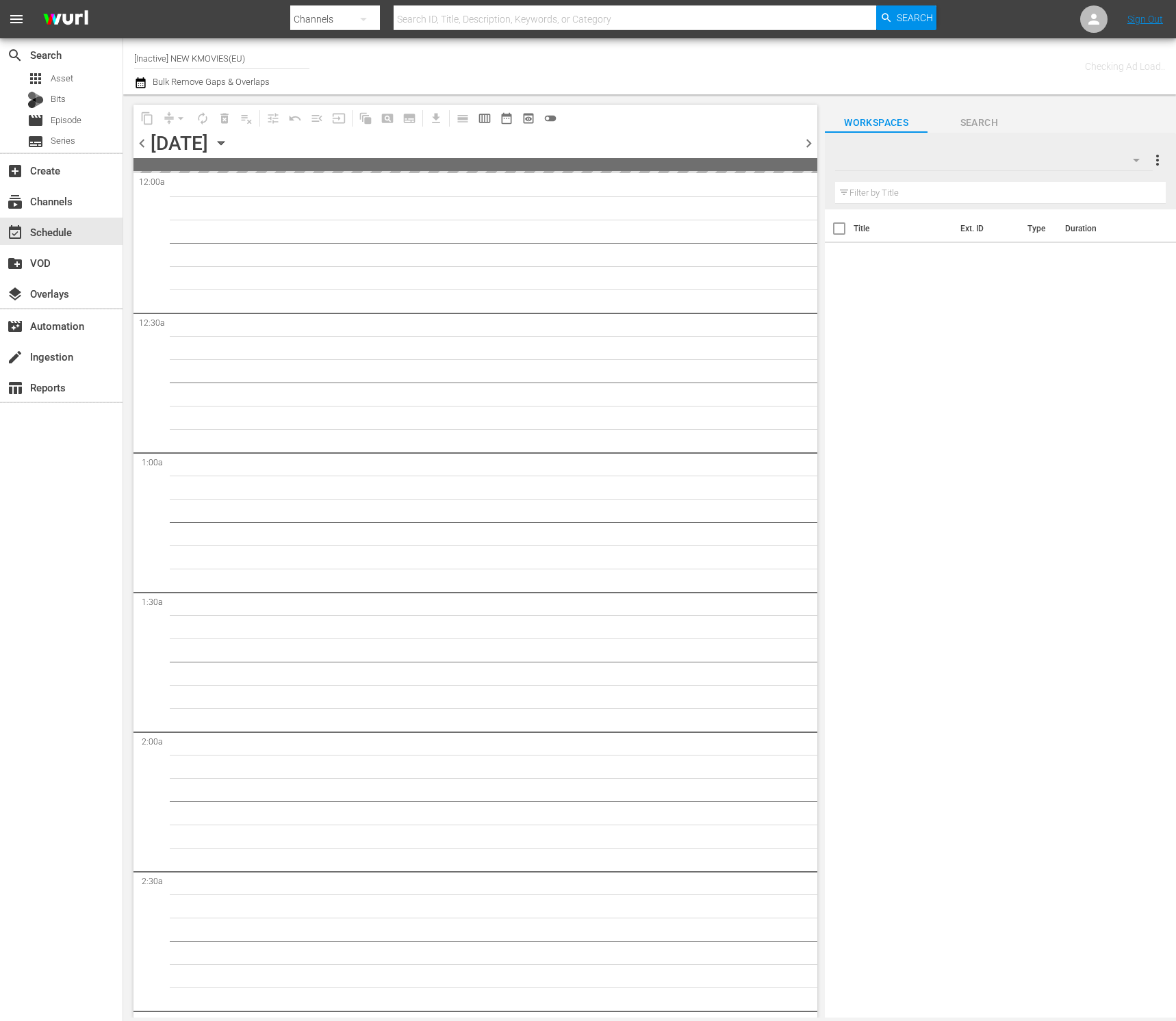
click at [241, 61] on input "[Inactive] NEW KMOVIES(EU)" at bounding box center [221, 59] width 175 height 33
click at [372, 61] on div "Channel Title [Inactive] NEW KMOVIES(EU) Bulk Remove Gaps & Overlaps" at bounding box center [414, 66] width 562 height 49
click at [279, 61] on input "[Inactive] NEW KMOVIES(EU)" at bounding box center [221, 59] width 175 height 33
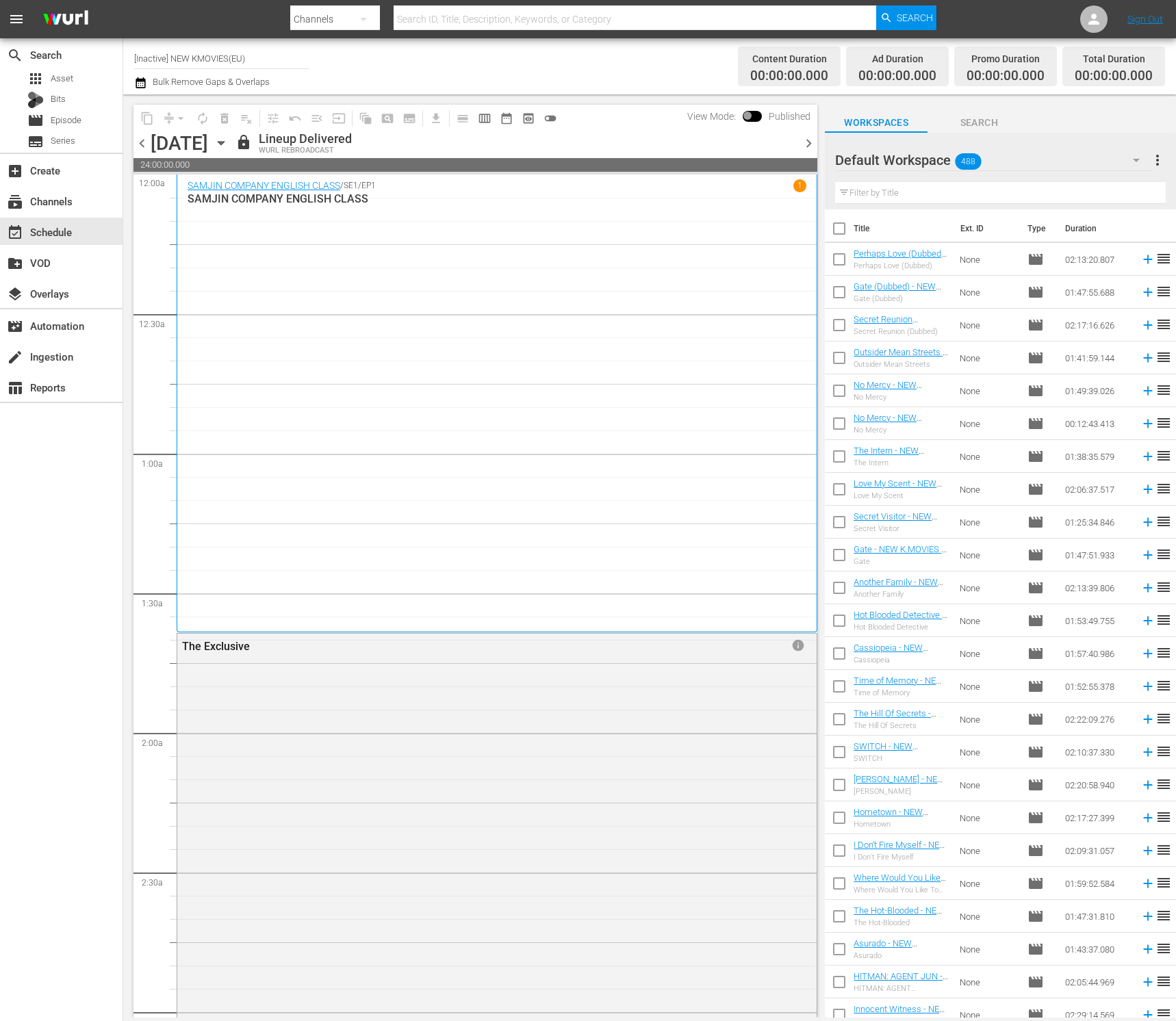
click at [611, 443] on div "SAMJIN COMPANY ENGLISH CLASS / SE1 / EP1 1 SAMJIN COMPANY ENGLISH CLASS" at bounding box center [498, 403] width 619 height 448
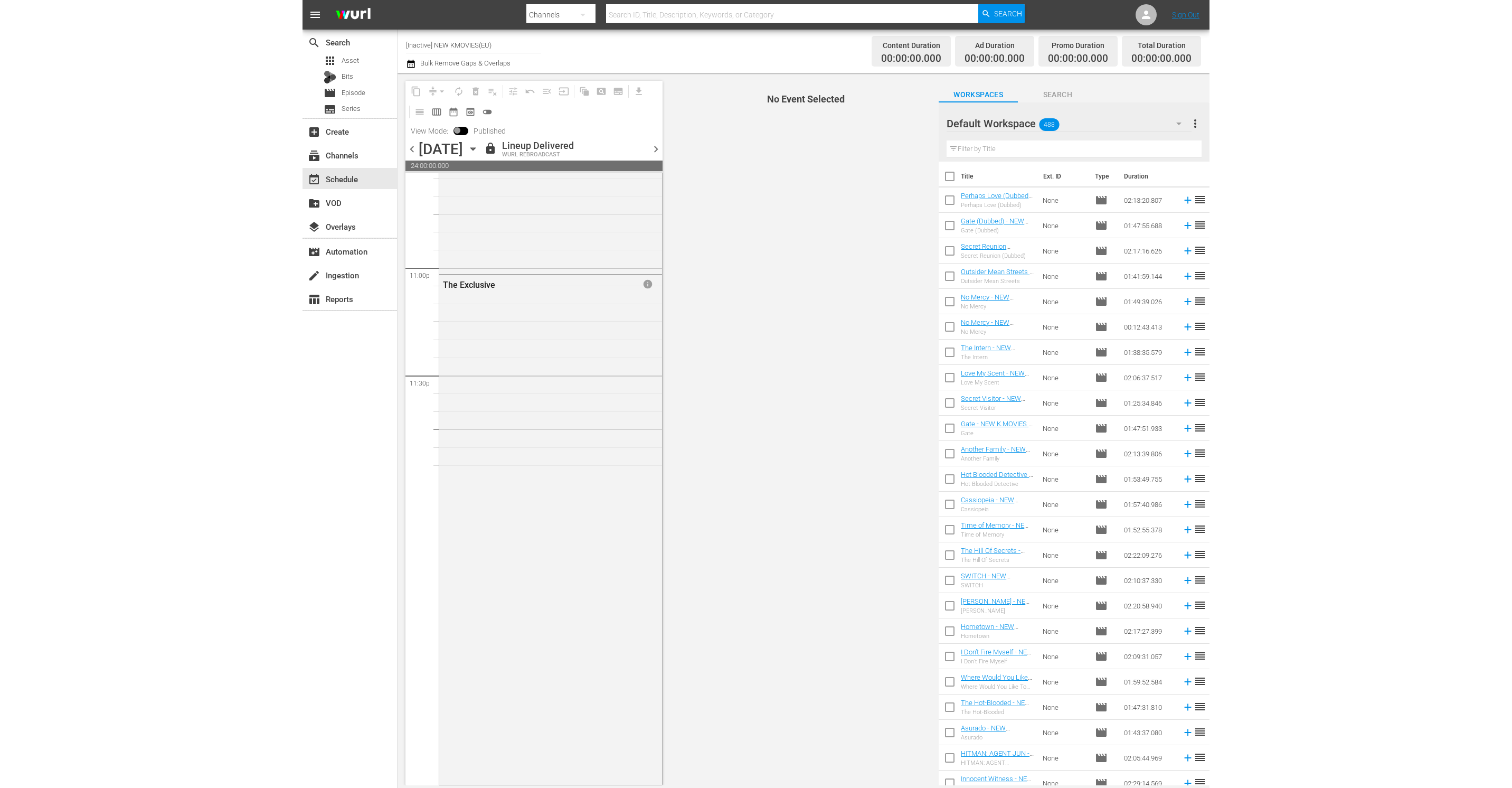
scroll to position [4824, 0]
